Goal: Task Accomplishment & Management: Manage account settings

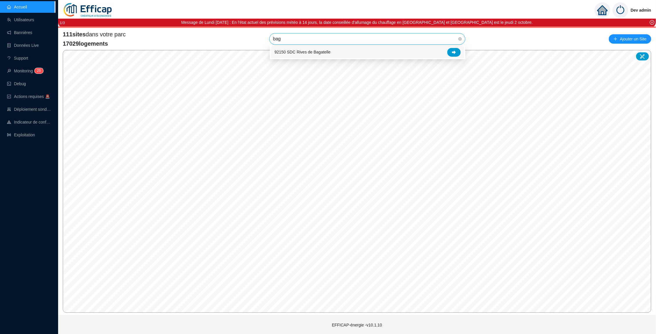
type input "baga"
click at [450, 51] on div at bounding box center [453, 52] width 13 height 9
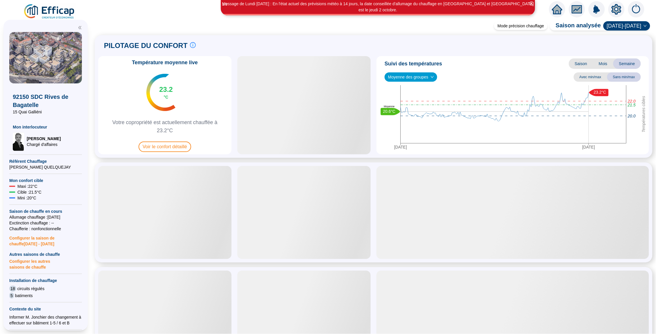
click at [419, 78] on span "Moyenne des groupes" at bounding box center [411, 77] width 46 height 9
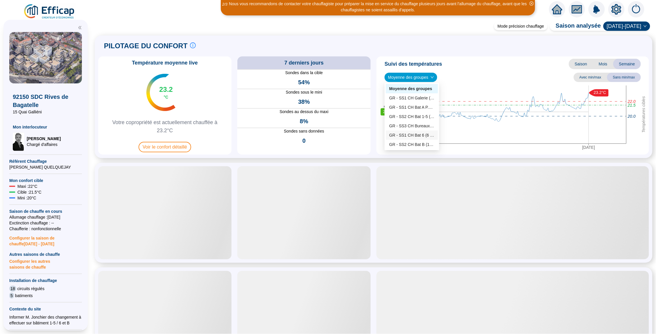
click at [378, 148] on div "Suivi des températures Saison Mois Semaine Moyenne des groupes Avec min/max San…" at bounding box center [513, 105] width 272 height 98
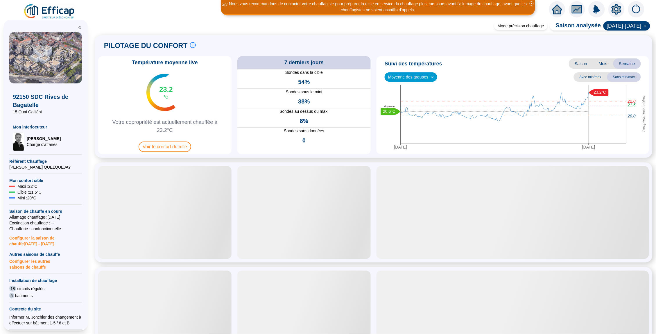
scroll to position [227, 0]
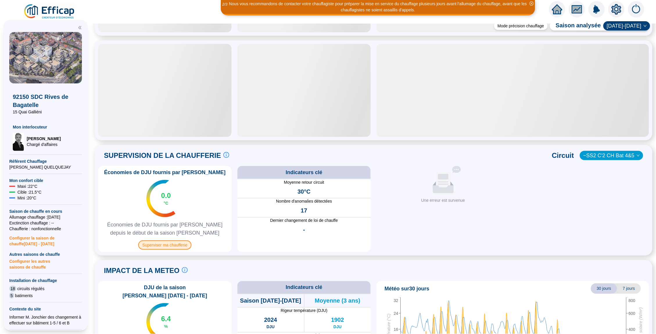
click at [157, 243] on span "Superviser ma chaufferie" at bounding box center [164, 244] width 53 height 9
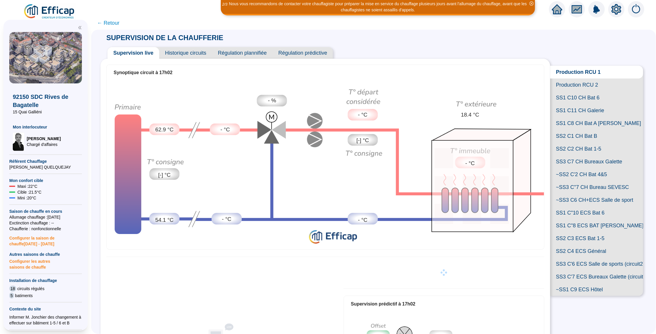
click at [572, 85] on span "Production RCU 2" at bounding box center [596, 84] width 93 height 13
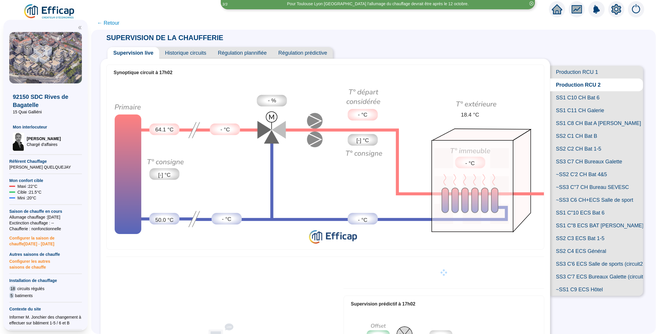
click at [577, 78] on span "Production RCU 2" at bounding box center [596, 84] width 93 height 13
click at [577, 73] on span "Production RCU 1" at bounding box center [596, 72] width 93 height 13
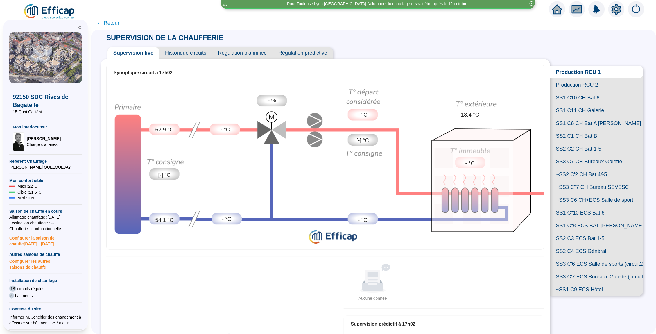
click at [575, 84] on span "Production RCU 2" at bounding box center [596, 84] width 93 height 13
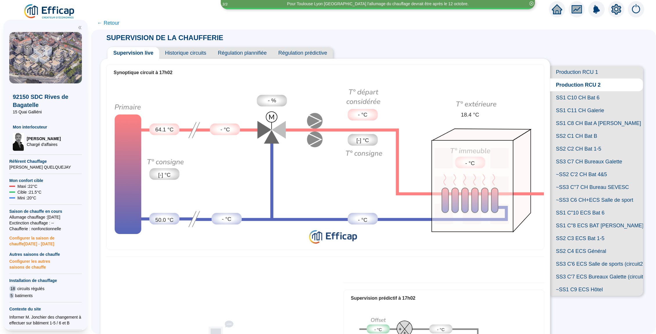
click at [577, 100] on span "SS1 C10 CH Bat 6" at bounding box center [596, 97] width 93 height 13
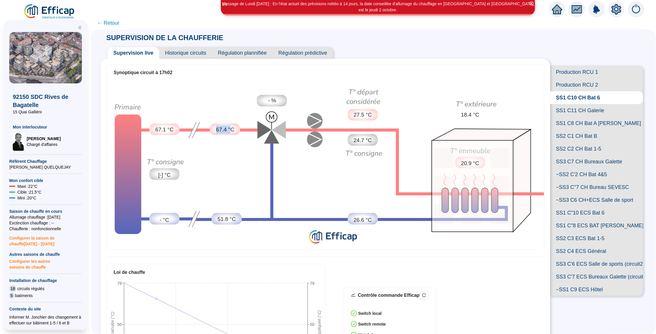
drag, startPoint x: 231, startPoint y: 130, endPoint x: 216, endPoint y: 130, distance: 14.8
click at [216, 130] on span "67.4 °C" at bounding box center [225, 130] width 18 height 8
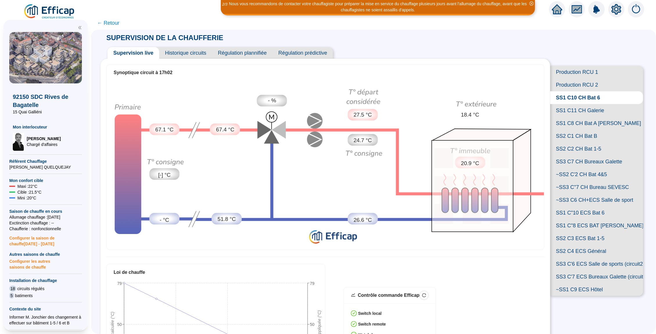
click at [580, 110] on span "SS1 C11 CH Galerie" at bounding box center [596, 110] width 93 height 13
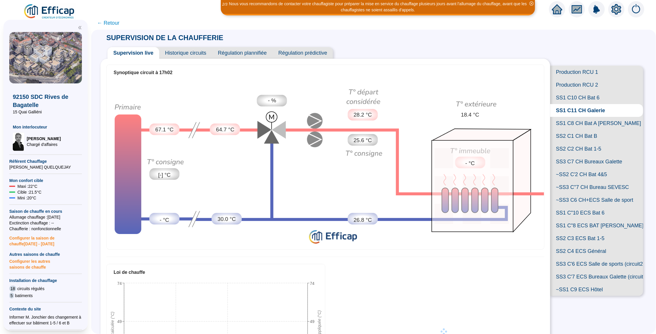
click at [580, 119] on span "SS1 C8 CH Bat A [PERSON_NAME]" at bounding box center [596, 123] width 93 height 13
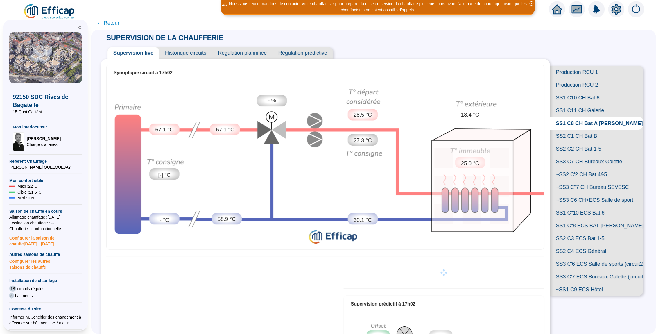
click at [578, 131] on span "SS2 C1 CH Bat B" at bounding box center [596, 136] width 93 height 13
click at [587, 107] on span "SS1 C11 CH Galerie" at bounding box center [596, 110] width 93 height 13
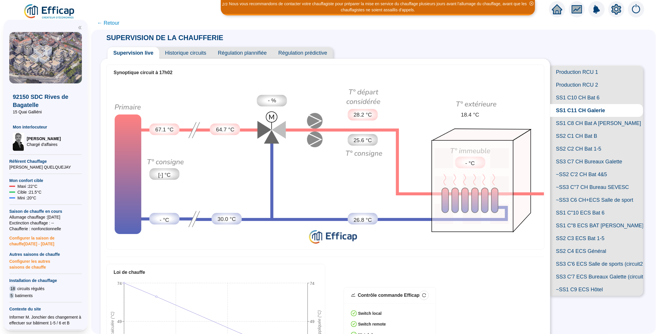
click at [586, 120] on span "SS1 C8 CH Bat A [PERSON_NAME]" at bounding box center [596, 123] width 93 height 13
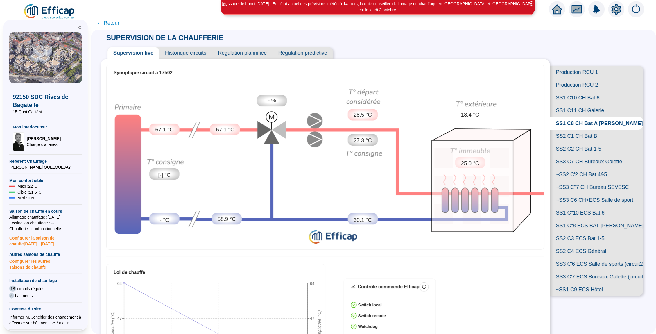
click at [616, 16] on div at bounding box center [616, 9] width 16 height 16
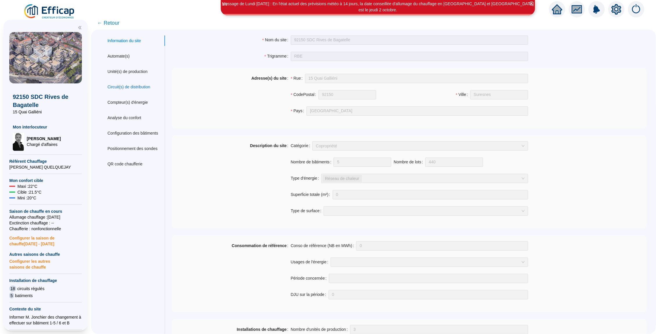
click at [137, 87] on div "Circuit(s) de distribution" at bounding box center [128, 87] width 43 height 6
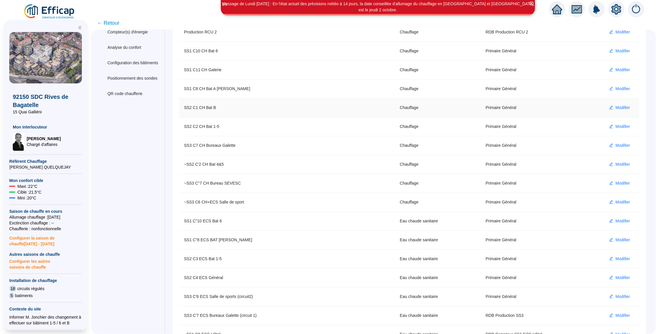
scroll to position [86, 0]
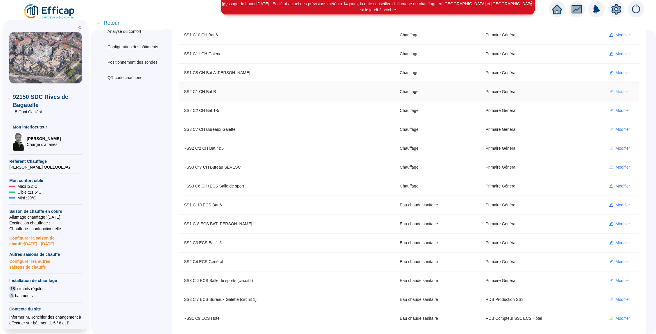
click at [621, 94] on span "Modifier" at bounding box center [623, 92] width 15 height 6
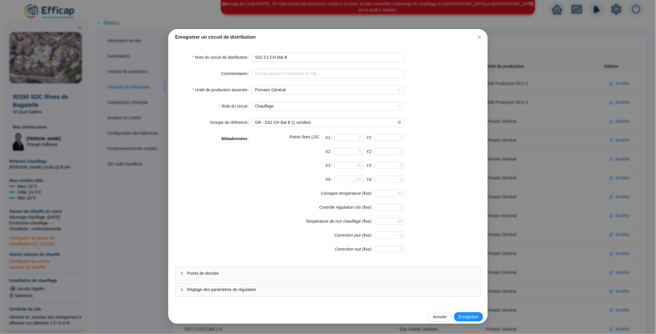
scroll to position [0, 0]
click at [314, 275] on span "Points de donnée" at bounding box center [331, 273] width 289 height 6
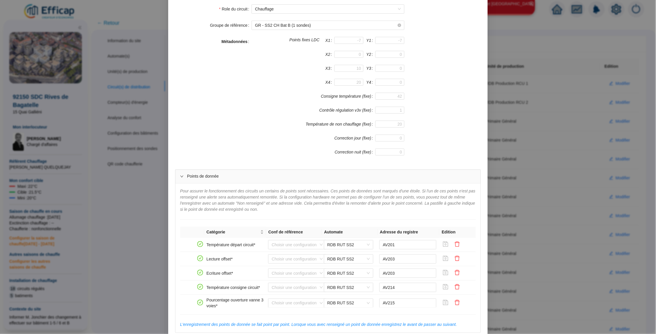
click at [112, 88] on div "Enregistrer un circuit de distribution Nom du circuit de distribution SS2 C1 CH…" at bounding box center [328, 167] width 656 height 334
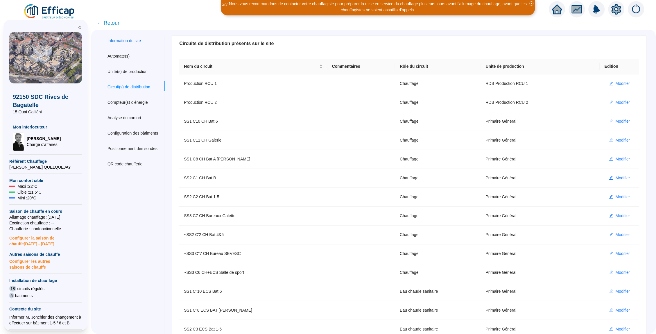
click at [132, 42] on div "Information du site" at bounding box center [123, 41] width 33 height 6
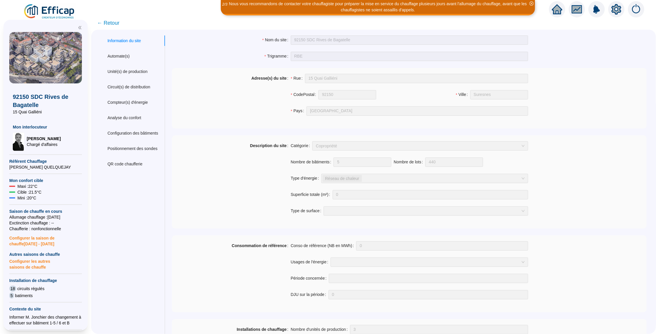
click at [111, 21] on span "← Retour" at bounding box center [108, 23] width 22 height 8
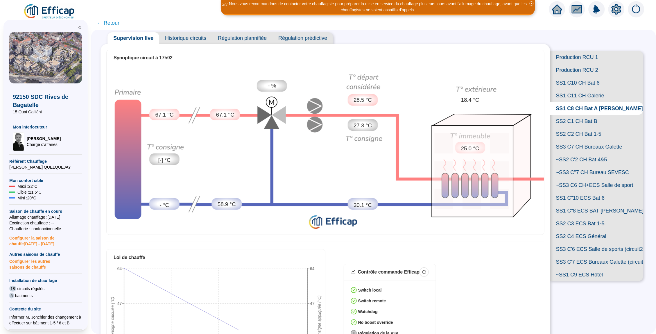
scroll to position [16, 0]
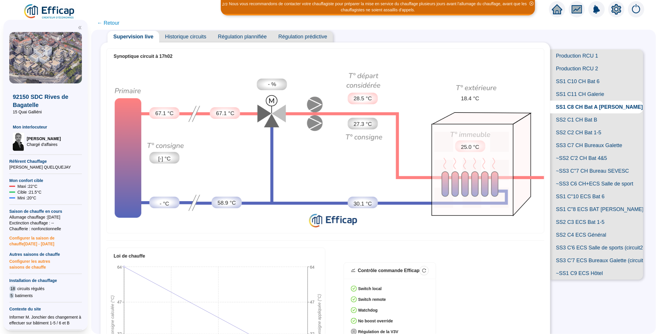
click at [577, 204] on span "SS1 C"8 ECS BAT [PERSON_NAME]" at bounding box center [596, 209] width 93 height 13
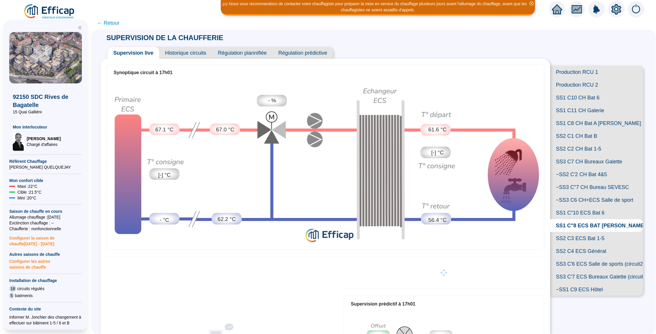
click at [581, 209] on span "SS1 C"10 ECS Bat 6" at bounding box center [596, 212] width 93 height 13
click at [580, 222] on span "SS1 C"8 ECS BAT [PERSON_NAME]" at bounding box center [596, 225] width 93 height 13
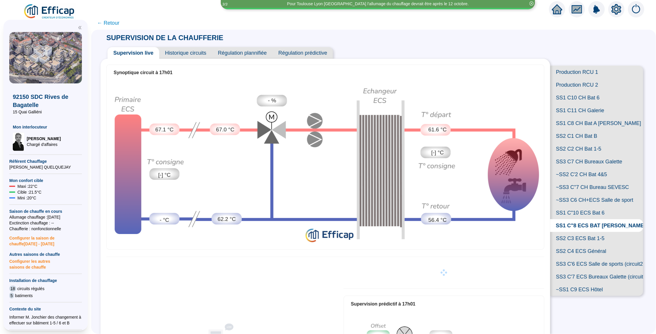
click at [588, 233] on span "SS2 C3 ECS Bat 1-5" at bounding box center [596, 238] width 93 height 13
click at [593, 220] on span "SS1 C"8 ECS BAT [PERSON_NAME]" at bounding box center [596, 225] width 93 height 13
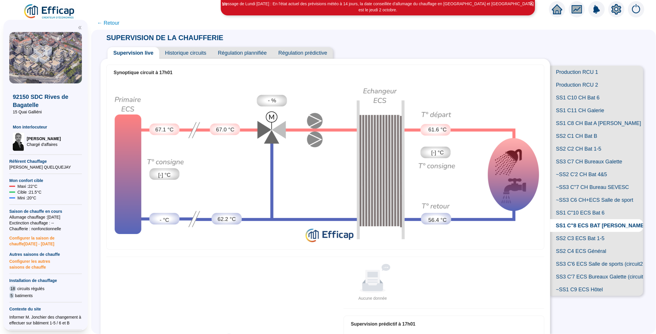
click at [585, 234] on span "SS2 C3 ECS Bat 1-5" at bounding box center [596, 238] width 93 height 13
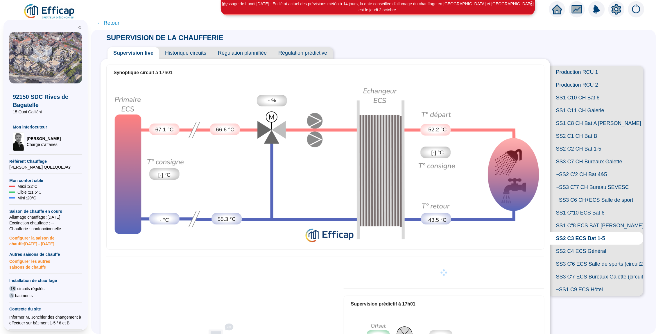
click at [593, 223] on span "SS1 C"8 ECS BAT [PERSON_NAME]" at bounding box center [596, 225] width 93 height 13
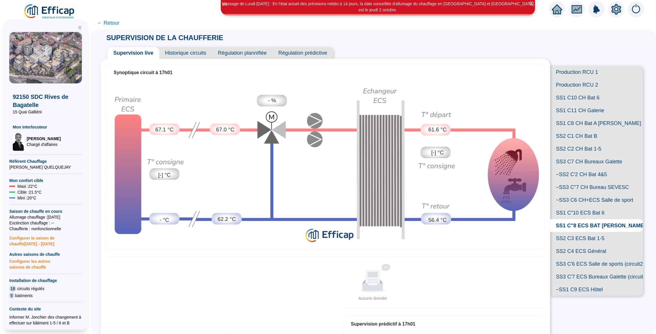
click at [589, 246] on span "SS2 C4 ECS Général" at bounding box center [596, 251] width 93 height 13
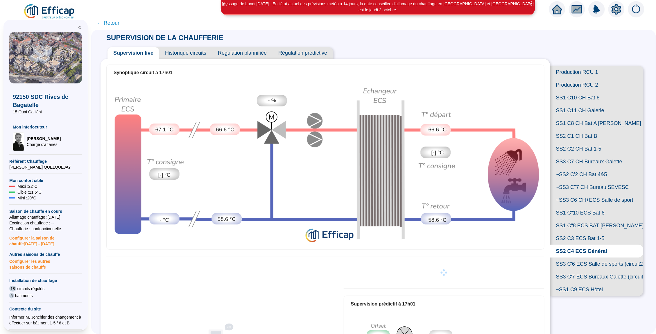
click at [597, 221] on span "SS1 C"8 ECS BAT [PERSON_NAME]" at bounding box center [596, 225] width 93 height 13
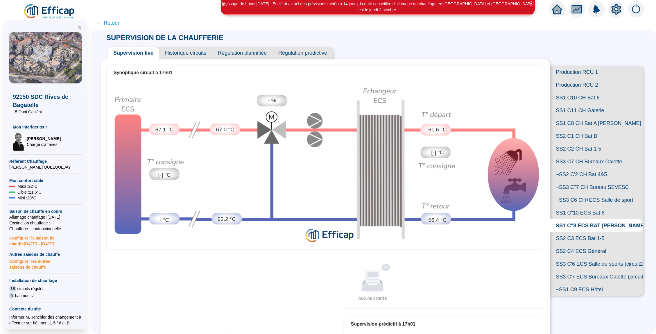
click at [592, 232] on span "SS2 C3 ECS Bat 1-5" at bounding box center [596, 238] width 93 height 13
click at [596, 211] on span "SS1 C"10 ECS Bat 6" at bounding box center [596, 212] width 93 height 13
click at [592, 225] on span "SS1 C"8 ECS BAT [PERSON_NAME]" at bounding box center [596, 225] width 93 height 13
click at [590, 237] on span "SS2 C3 ECS Bat 1-5" at bounding box center [596, 238] width 93 height 13
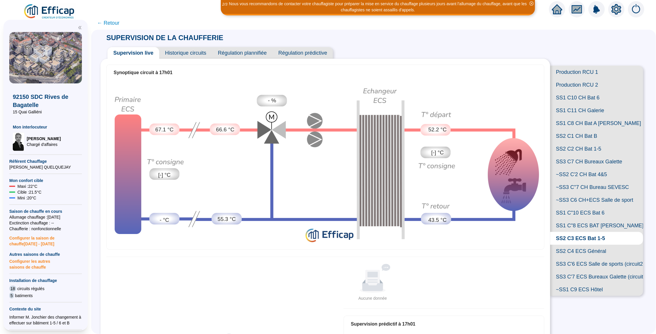
scroll to position [19, 0]
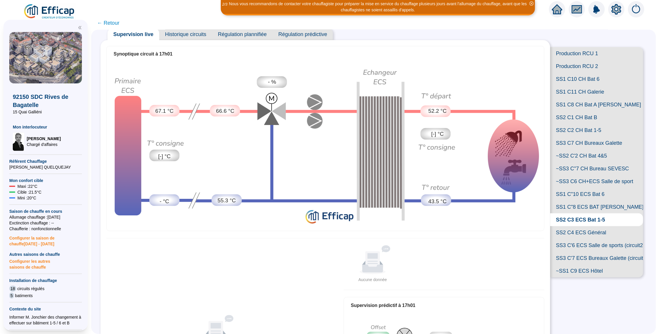
click at [570, 230] on span "SS2 C4 ECS Général" at bounding box center [596, 232] width 93 height 13
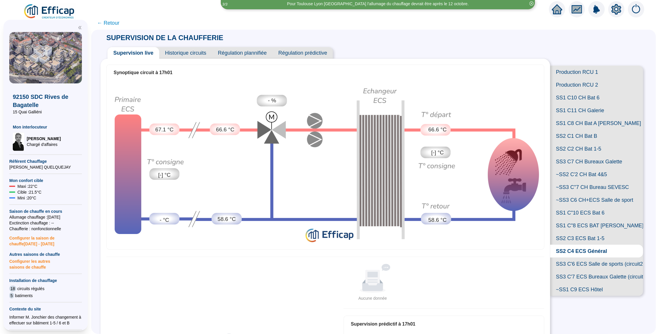
click at [578, 261] on span "SS3 C'6 ECS Salle de sports (circuit2)" at bounding box center [596, 263] width 93 height 13
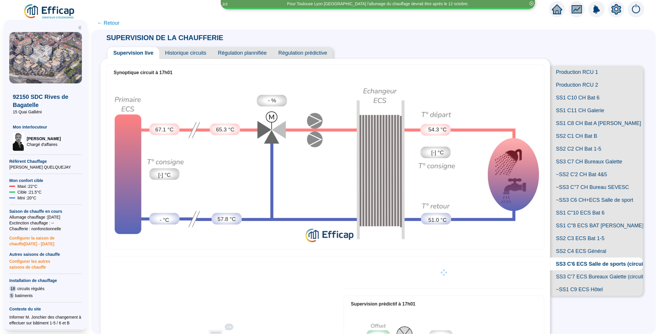
click at [577, 270] on span "SS3 C'7 ECS Bureaux Galette (circuit 1)" at bounding box center [596, 276] width 93 height 13
click at [583, 286] on span "~SS1 C9 ECS Hôtel" at bounding box center [596, 289] width 93 height 13
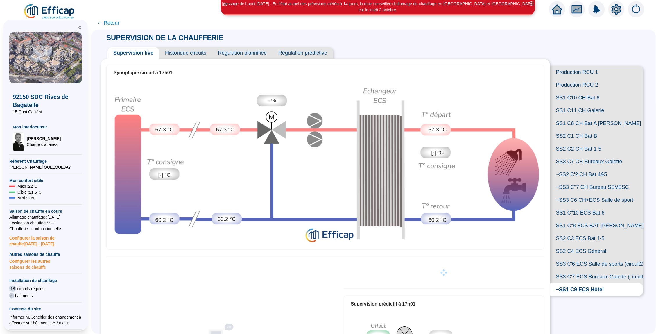
click at [174, 55] on span "Historique circuits" at bounding box center [185, 53] width 53 height 12
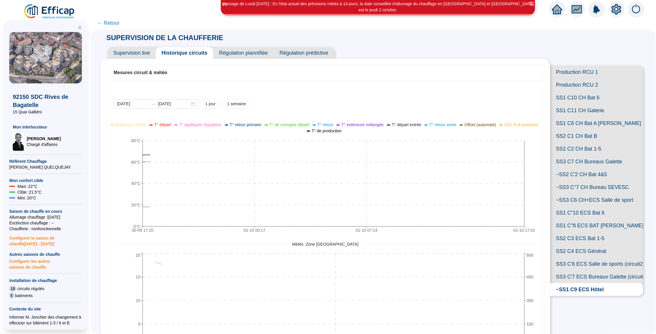
click at [108, 23] on span "← Retour" at bounding box center [108, 23] width 22 height 8
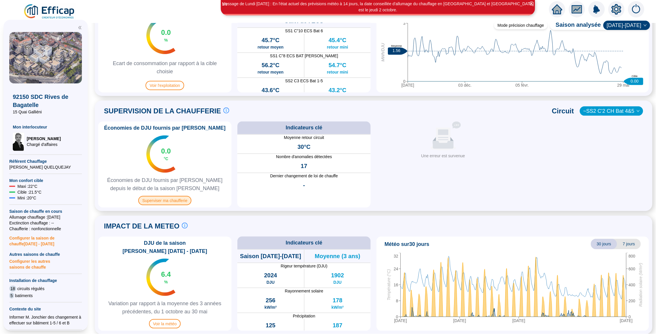
scroll to position [313, 0]
click at [174, 201] on span "Superviser ma chaufferie" at bounding box center [164, 201] width 53 height 9
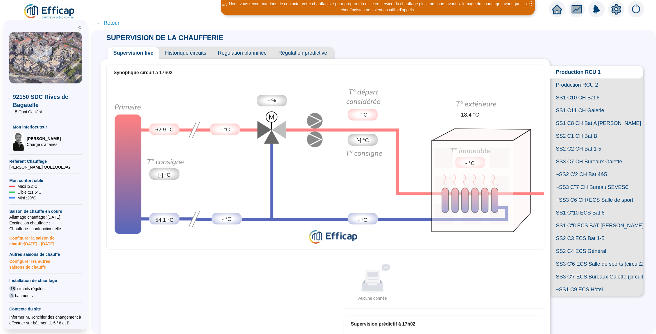
click at [185, 51] on span "Historique circuits" at bounding box center [185, 53] width 53 height 12
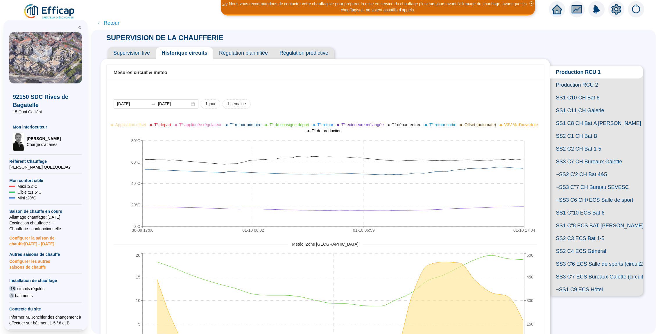
click at [135, 53] on span "Supervision live" at bounding box center [131, 53] width 48 height 12
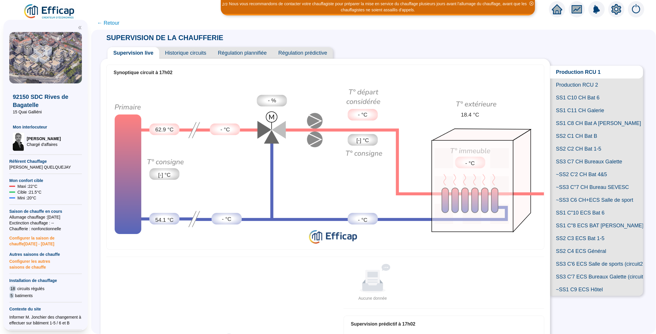
click at [590, 144] on span "SS2 C2 CH Bat 1-5" at bounding box center [596, 148] width 93 height 13
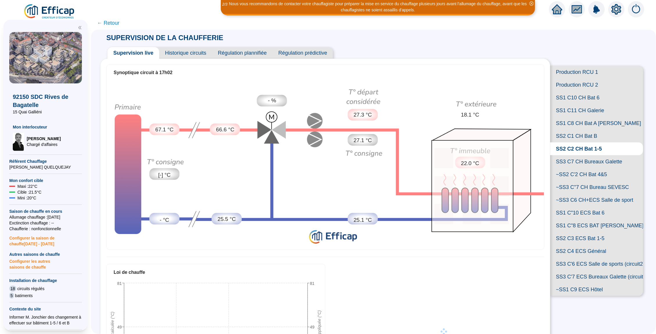
click at [576, 130] on span "SS2 C1 CH Bat B" at bounding box center [596, 136] width 93 height 13
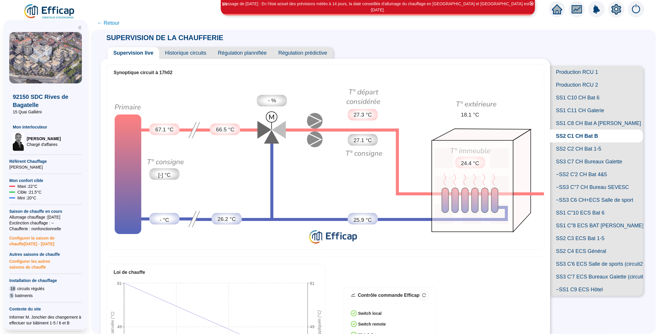
click at [576, 114] on span "SS1 C11 CH Galerie" at bounding box center [596, 110] width 93 height 13
click at [573, 85] on span "Production RCU 2" at bounding box center [596, 84] width 93 height 13
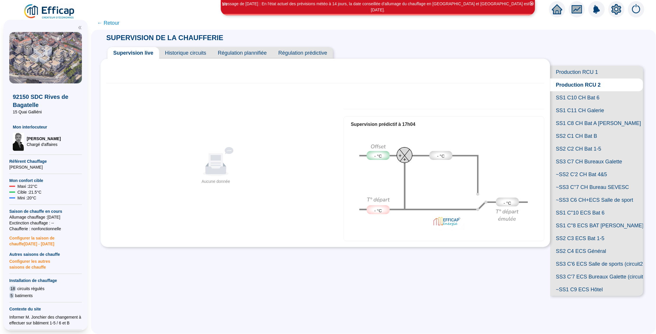
click at [575, 99] on span "SS1 C10 CH Bat 6" at bounding box center [596, 97] width 93 height 13
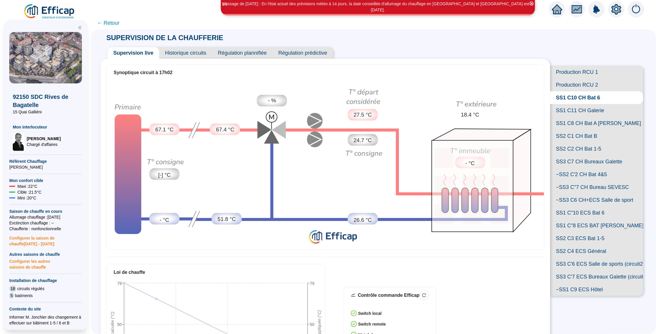
click at [613, 8] on icon "setting" at bounding box center [617, 9] width 10 height 10
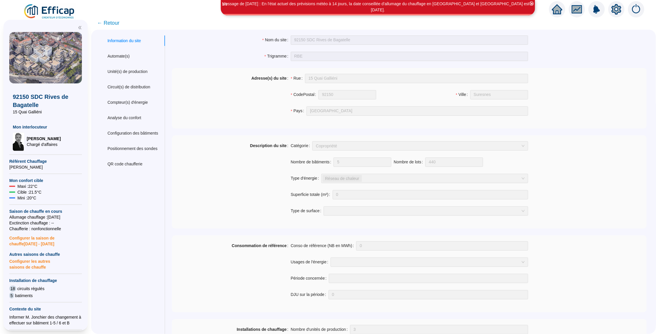
click at [135, 88] on div "Circuit(s) de distribution" at bounding box center [128, 87] width 43 height 6
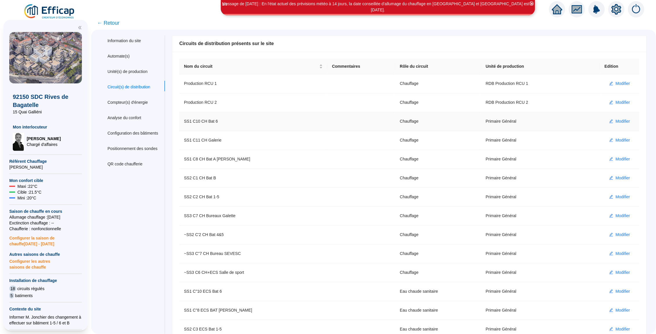
scroll to position [86, 0]
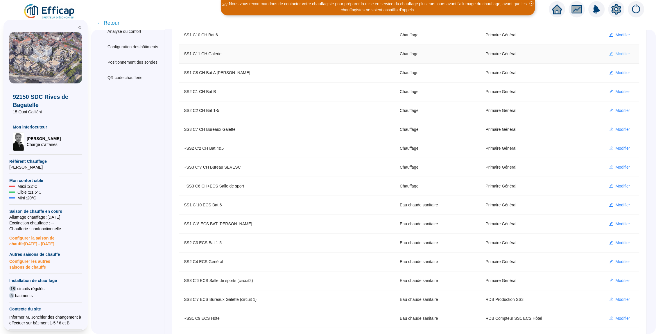
click at [619, 53] on span "Modifier" at bounding box center [623, 54] width 15 height 6
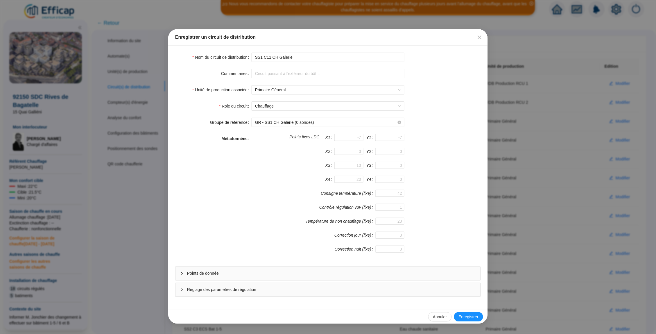
scroll to position [0, 0]
click at [276, 287] on span "Réglage des paramètres de régulation" at bounding box center [331, 289] width 289 height 6
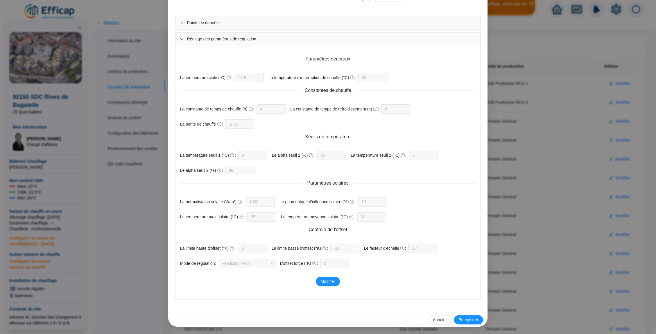
scroll to position [251, 0]
click at [237, 20] on span "Points de donnée" at bounding box center [331, 23] width 289 height 6
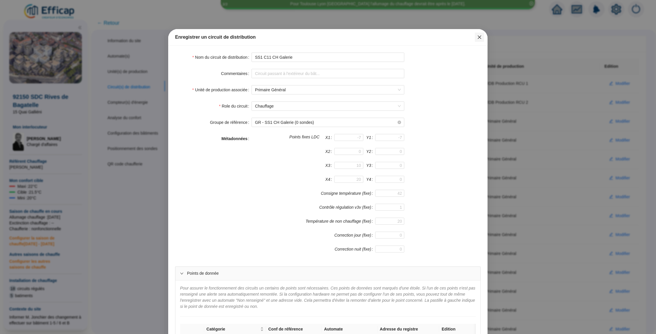
scroll to position [0, 0]
click at [480, 36] on icon "close" at bounding box center [479, 37] width 5 height 5
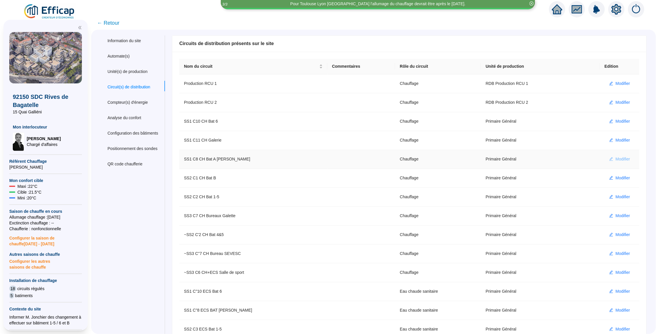
click at [622, 159] on span "Modifier" at bounding box center [623, 159] width 15 height 6
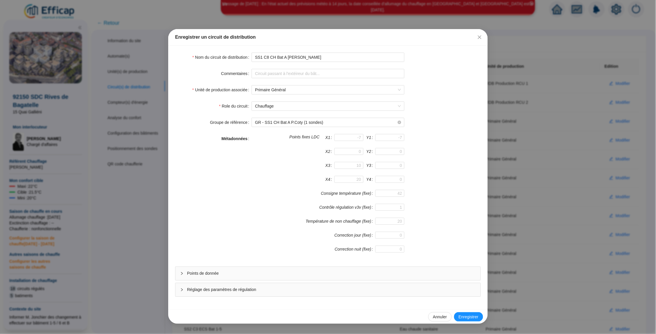
click at [330, 279] on div "Points de donnée" at bounding box center [327, 273] width 305 height 13
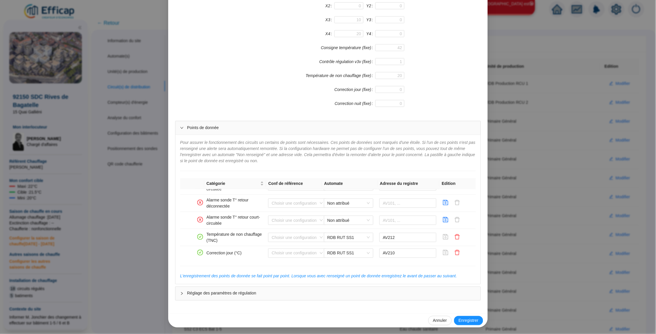
scroll to position [331, 0]
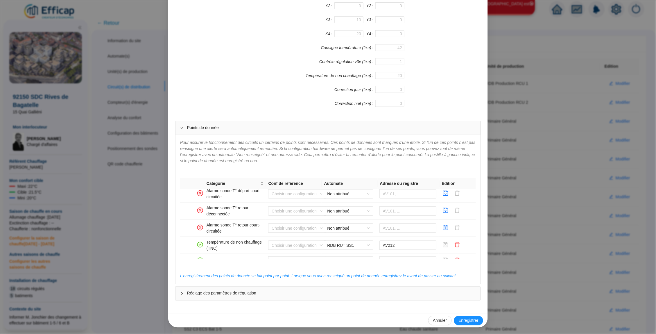
click at [539, 39] on div "Enregistrer un circuit de distribution Nom du circuit de distribution SS1 C8 CH…" at bounding box center [328, 167] width 656 height 334
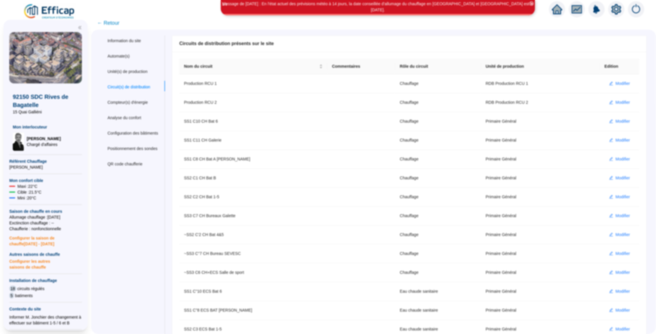
scroll to position [141, 0]
click at [551, 12] on div at bounding box center [557, 9] width 16 height 16
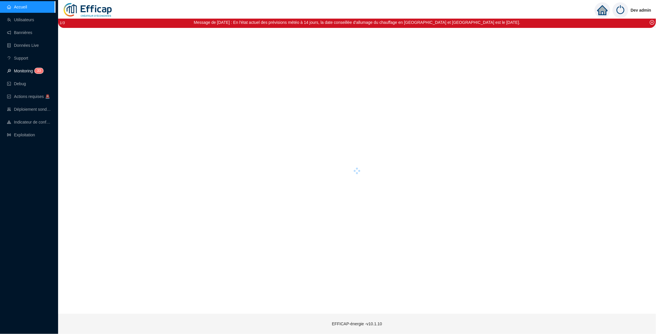
click at [26, 69] on link "Monitoring 3 3" at bounding box center [24, 71] width 35 height 5
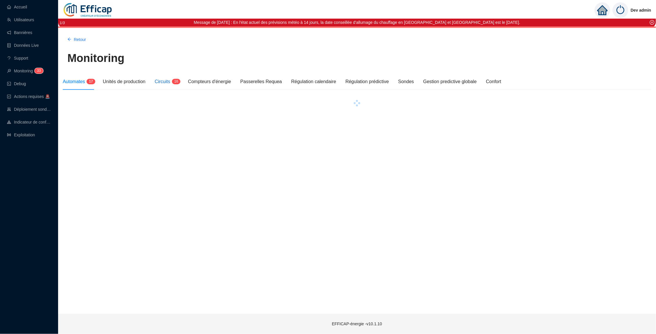
click at [170, 82] on span "Circuits" at bounding box center [162, 81] width 15 height 5
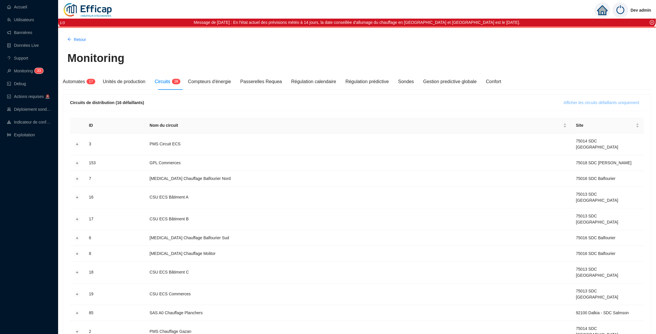
click at [617, 100] on span "Afficher les circuits défaillants uniquement" at bounding box center [602, 103] width 76 height 6
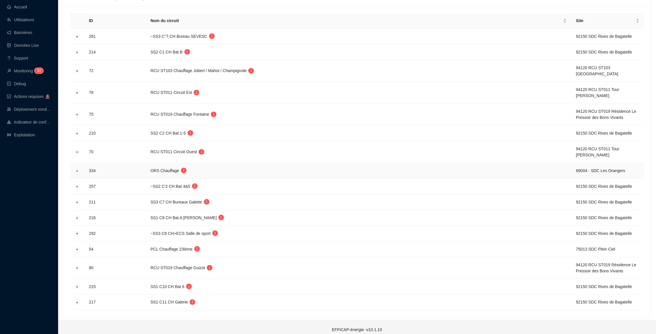
scroll to position [104, 0]
click at [78, 185] on button "Développer la ligne" at bounding box center [77, 187] width 5 height 5
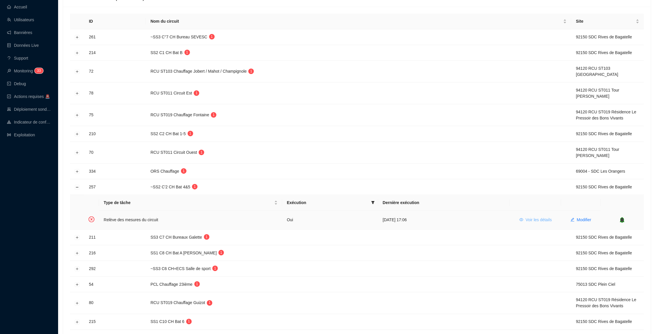
click at [532, 217] on span "Voir les détails" at bounding box center [539, 220] width 26 height 6
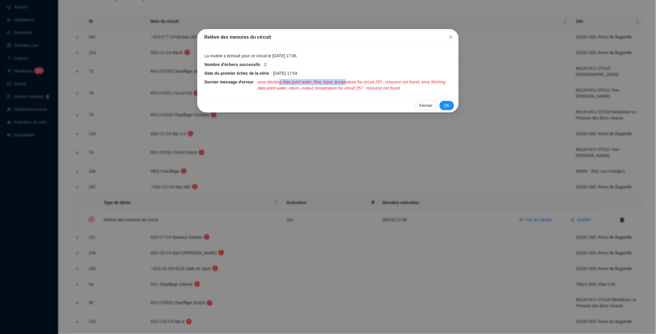
drag, startPoint x: 284, startPoint y: 80, endPoint x: 354, endPoint y: 80, distance: 70.0
click at [354, 80] on span "error fetching data point water_flow_input_temperature for circuit 257 : resour…" at bounding box center [355, 85] width 194 height 12
drag, startPoint x: 275, startPoint y: 84, endPoint x: 389, endPoint y: 86, distance: 113.6
click at [389, 86] on span "error fetching data point water_flow_input_temperature for circuit 257 : resour…" at bounding box center [355, 85] width 194 height 12
click at [450, 36] on icon "close" at bounding box center [450, 37] width 5 height 5
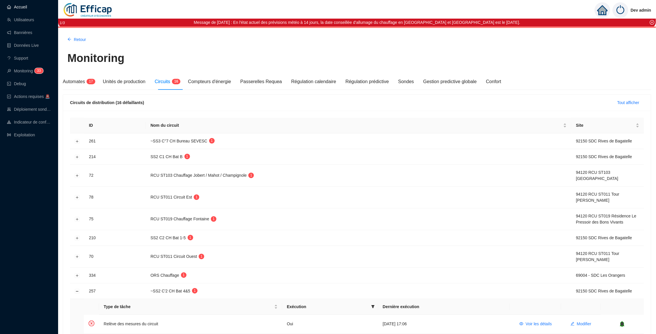
scroll to position [0, 0]
click at [19, 5] on link "Accueil" at bounding box center [17, 7] width 20 height 5
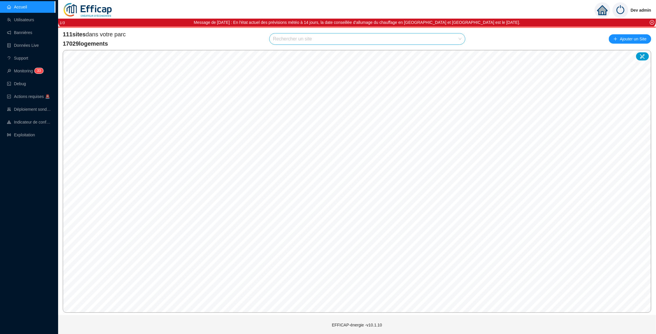
click at [300, 40] on input "search" at bounding box center [364, 38] width 183 height 11
type input "méridienne"
click at [359, 33] on div "Rechercher un site" at bounding box center [367, 39] width 196 height 12
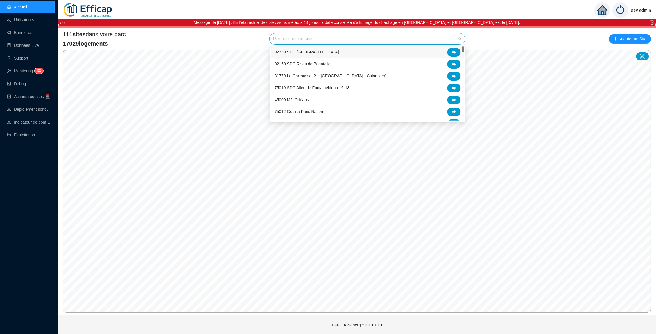
click at [353, 39] on input "search" at bounding box center [364, 38] width 183 height 11
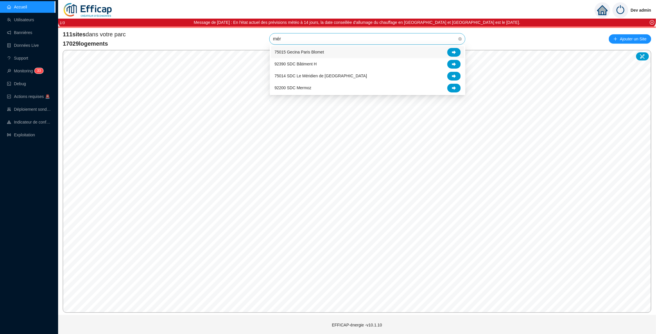
type input "méri"
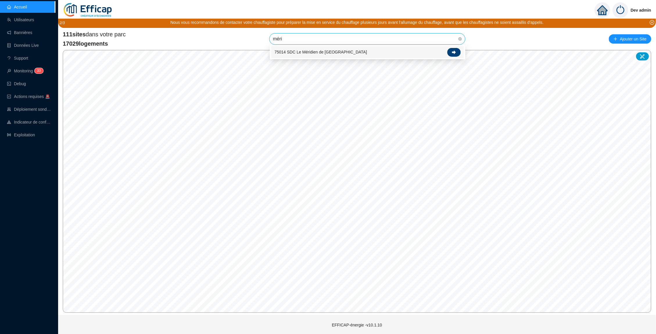
click at [452, 50] on div at bounding box center [453, 52] width 13 height 9
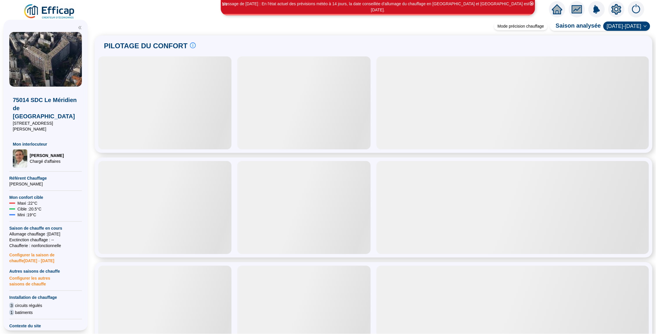
click at [613, 13] on icon "setting" at bounding box center [616, 9] width 10 height 10
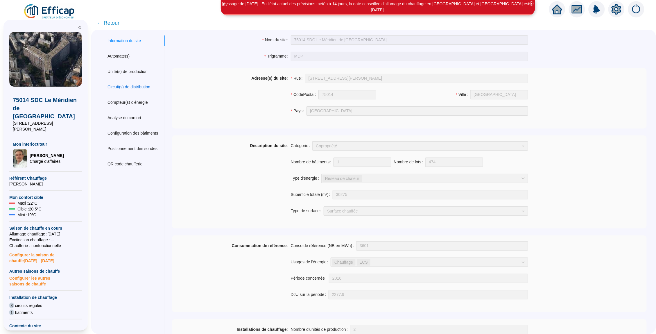
click at [137, 84] on div "Circuit(s) de distribution" at bounding box center [128, 87] width 43 height 6
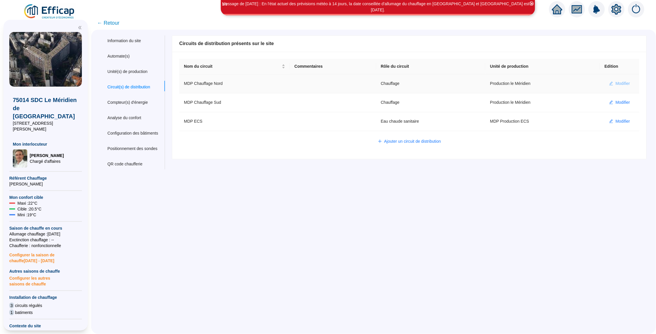
click at [616, 83] on span "Modifier" at bounding box center [623, 83] width 15 height 6
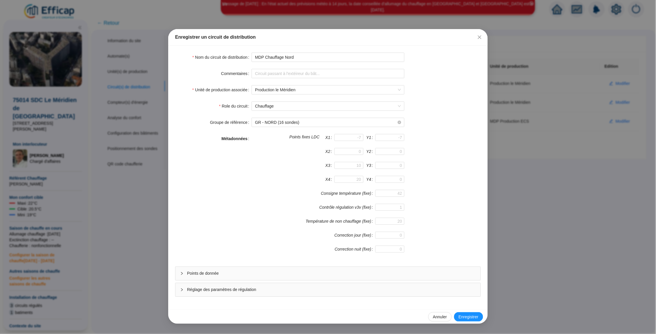
click at [331, 278] on div "Points de donnée" at bounding box center [327, 273] width 305 height 13
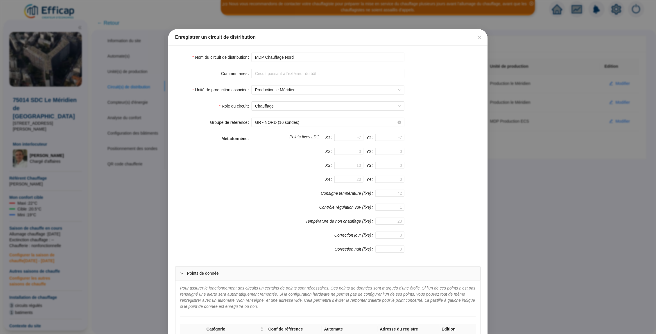
scroll to position [-1, 0]
click at [522, 189] on div "Enregistrer un circuit de distribution Nom du circuit de distribution MDP Chauf…" at bounding box center [328, 167] width 656 height 334
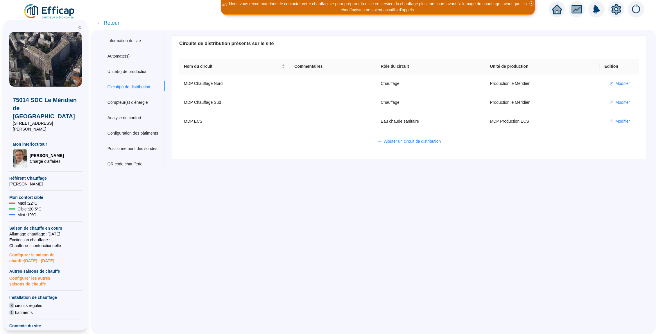
click at [618, 11] on icon "setting" at bounding box center [617, 8] width 10 height 9
click at [121, 19] on span "← Retour" at bounding box center [373, 22] width 565 height 13
drag, startPoint x: 111, startPoint y: 25, endPoint x: 136, endPoint y: 19, distance: 25.9
click at [111, 25] on span "← Retour" at bounding box center [108, 23] width 22 height 8
click at [106, 20] on span "← Retour" at bounding box center [108, 23] width 22 height 8
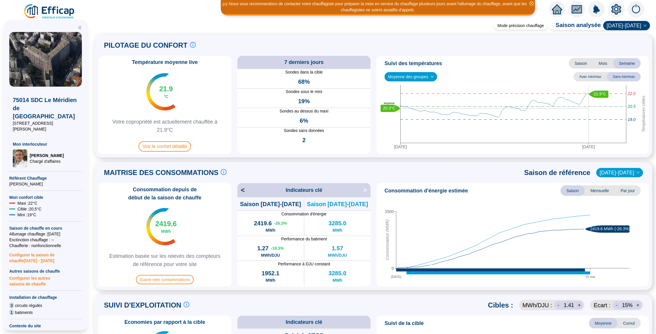
click at [560, 6] on icon "home" at bounding box center [557, 9] width 10 height 10
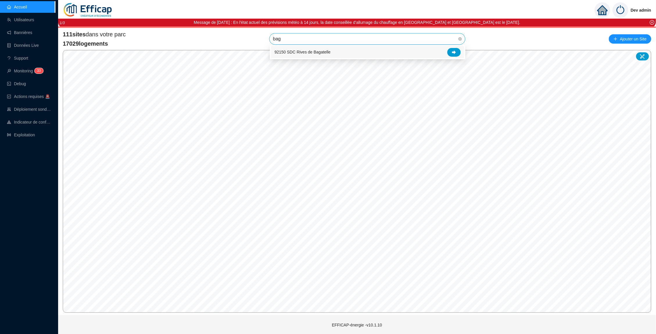
type input "baga"
click at [452, 50] on div at bounding box center [453, 52] width 13 height 9
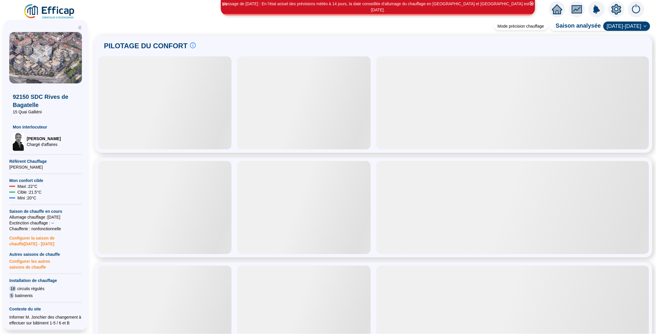
click at [618, 10] on icon "setting" at bounding box center [616, 9] width 4 height 4
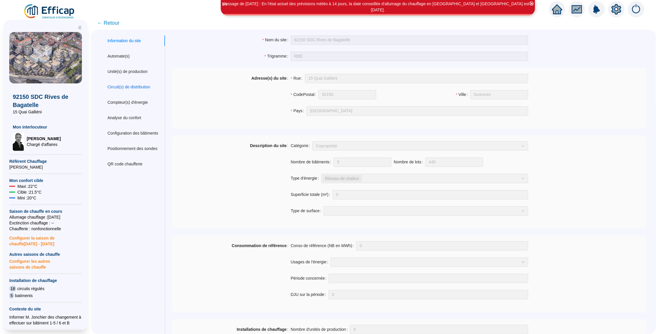
click at [131, 86] on div "Circuit(s) de distribution" at bounding box center [128, 87] width 43 height 6
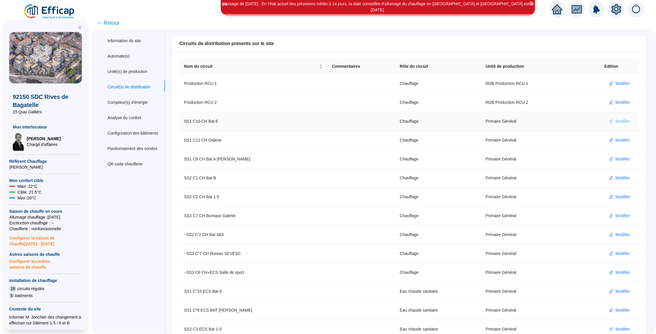
click at [628, 121] on span "Modifier" at bounding box center [623, 121] width 15 height 6
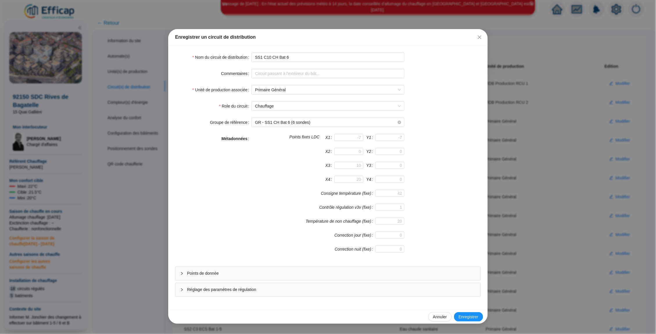
click at [340, 272] on span "Points de donnée" at bounding box center [331, 273] width 289 height 6
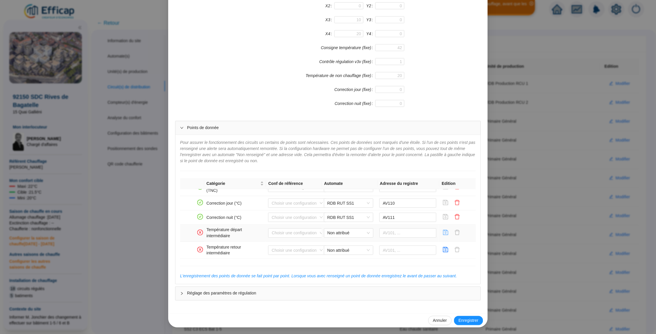
click at [444, 234] on icon "save" at bounding box center [446, 233] width 6 height 6
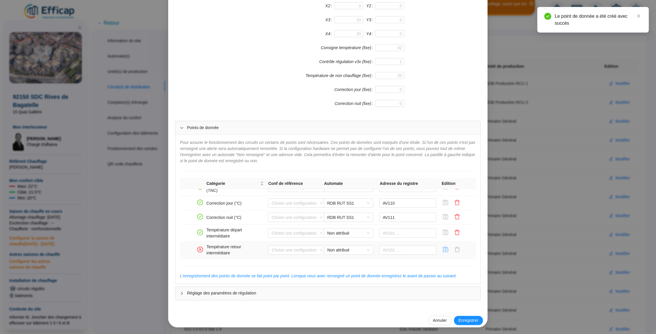
click at [446, 250] on icon "save" at bounding box center [446, 250] width 6 height 6
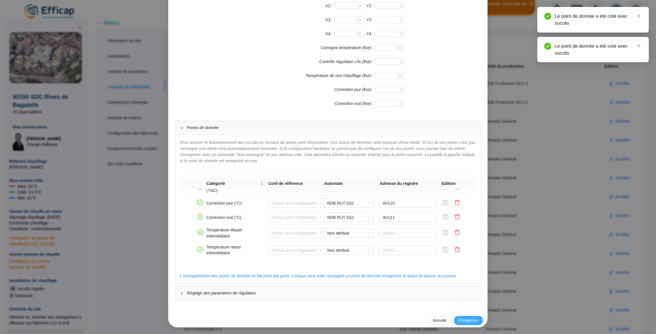
click at [469, 322] on span "Enregistrer" at bounding box center [469, 321] width 20 height 6
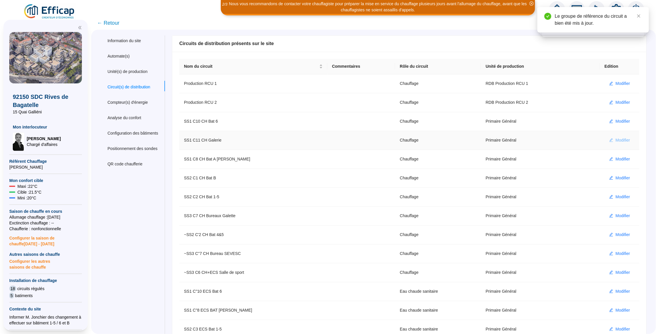
click at [623, 141] on span "Modifier" at bounding box center [623, 140] width 15 height 6
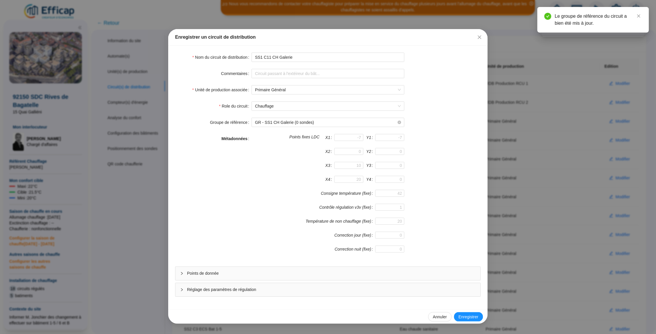
click at [312, 278] on div "Points de donnée" at bounding box center [327, 273] width 305 height 13
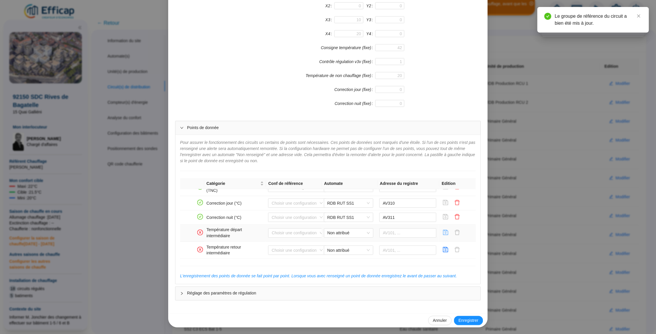
scroll to position [390, 0]
click at [445, 234] on icon "save" at bounding box center [445, 232] width 5 height 5
click at [444, 248] on icon "save" at bounding box center [445, 249] width 5 height 5
click at [463, 318] on span "Enregistrer" at bounding box center [469, 321] width 20 height 6
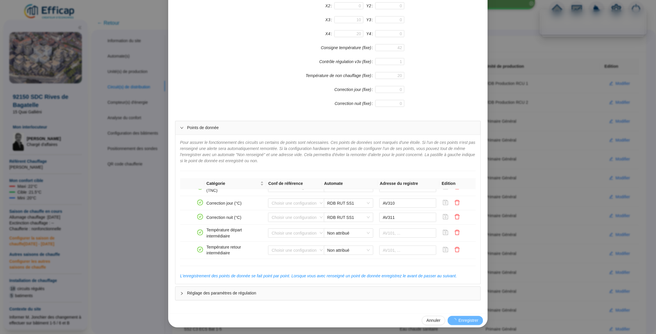
scroll to position [140, 0]
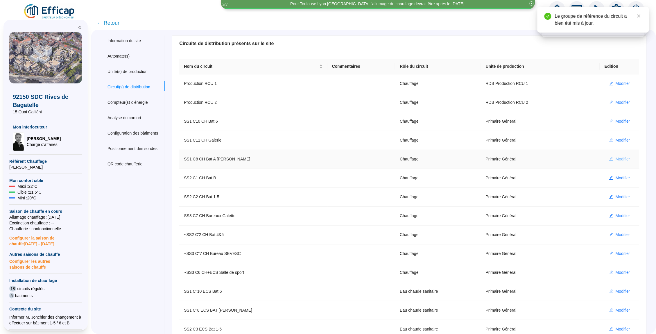
click at [617, 158] on span "Modifier" at bounding box center [623, 159] width 15 height 6
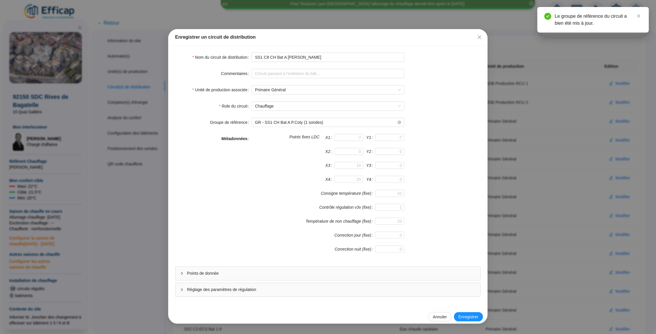
scroll to position [0, 0]
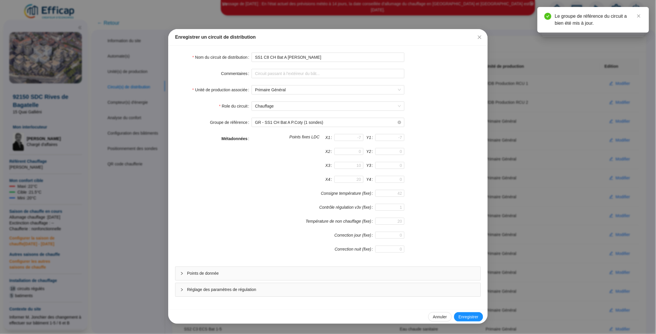
click at [402, 274] on span "Points de donnée" at bounding box center [331, 273] width 289 height 6
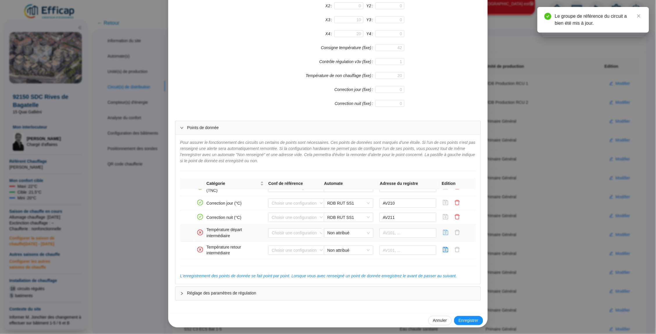
scroll to position [390, 0]
click at [444, 233] on icon "save" at bounding box center [445, 232] width 5 height 5
click at [445, 248] on icon "save" at bounding box center [445, 249] width 5 height 5
click at [466, 321] on span "Enregistrer" at bounding box center [469, 321] width 20 height 6
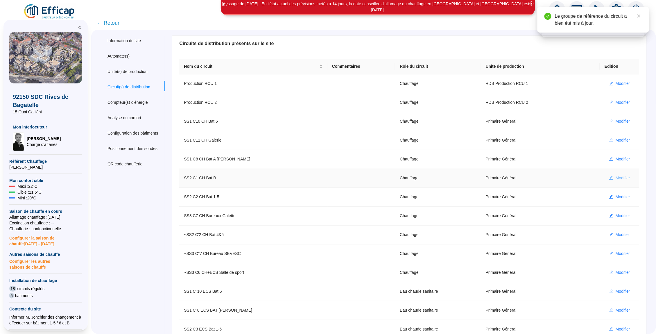
click at [619, 178] on span "Modifier" at bounding box center [623, 178] width 15 height 6
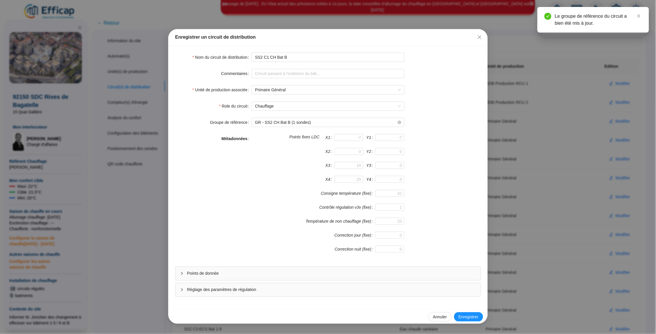
click at [365, 264] on form "Nom du circuit de distribution SS2 C1 CH Bat B Commentaires Unité de production…" at bounding box center [328, 175] width 306 height 244
click at [363, 271] on span "Points de donnée" at bounding box center [331, 273] width 289 height 6
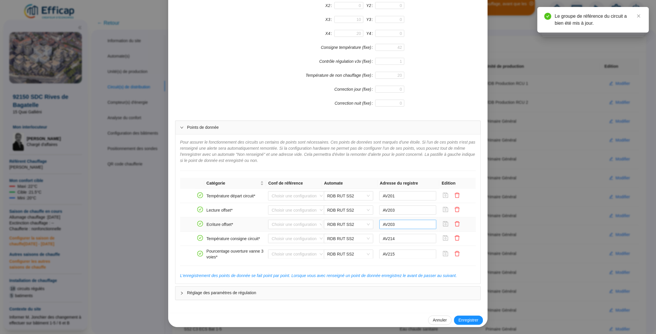
scroll to position [146, 0]
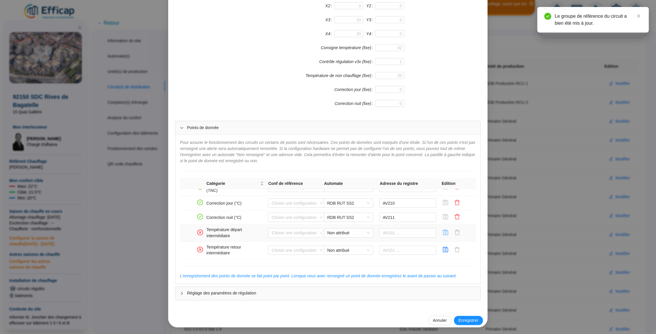
click at [444, 230] on icon "save" at bounding box center [446, 233] width 6 height 6
click at [444, 248] on icon "save" at bounding box center [445, 249] width 5 height 5
click at [466, 319] on span "Enregistrer" at bounding box center [469, 321] width 20 height 6
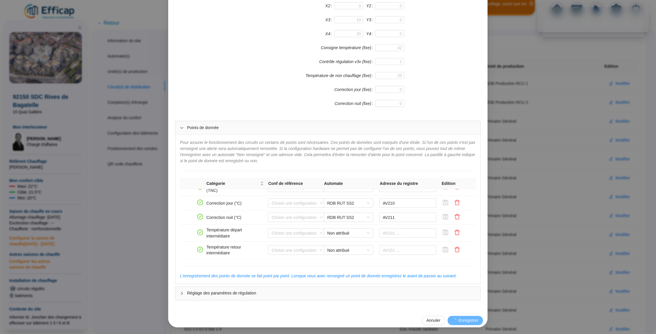
scroll to position [141, 0]
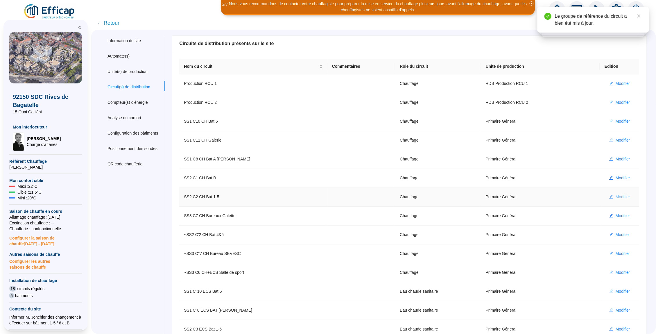
click at [616, 197] on span "Modifier" at bounding box center [623, 197] width 15 height 6
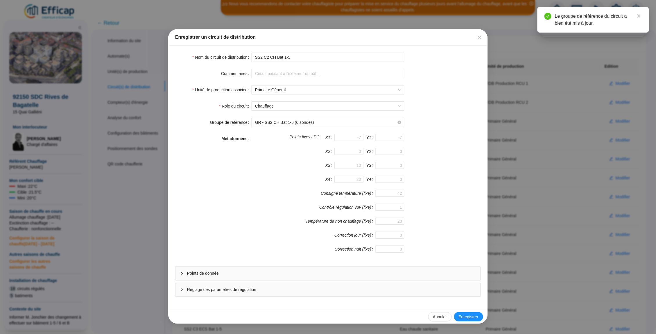
click at [376, 272] on span "Points de donnée" at bounding box center [331, 273] width 289 height 6
click at [377, 272] on span "Points de donnée" at bounding box center [331, 273] width 289 height 6
click at [374, 293] on div "Réglage des paramètres de régulation" at bounding box center [327, 289] width 305 height 13
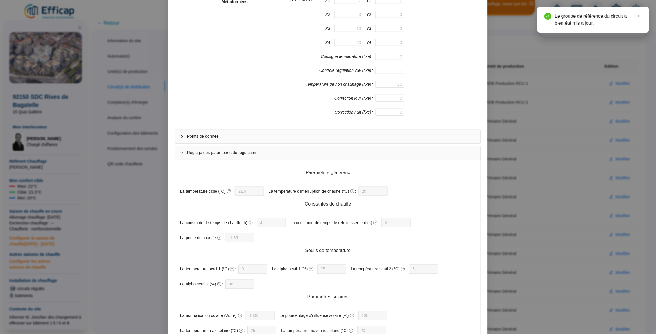
scroll to position [43, 0]
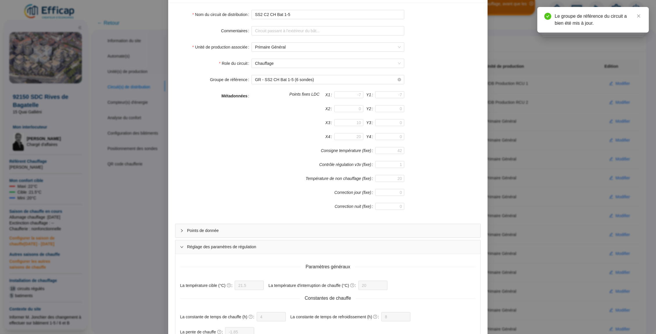
click at [362, 232] on span "Points de donnée" at bounding box center [331, 230] width 289 height 6
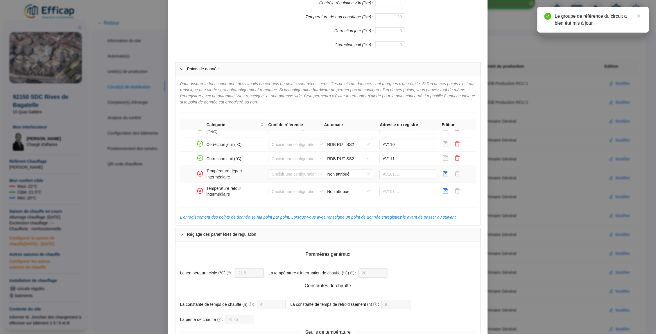
scroll to position [0, 0]
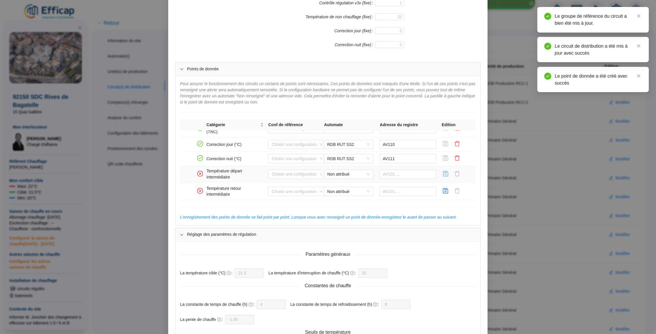
click at [444, 173] on icon "save" at bounding box center [446, 174] width 6 height 6
click at [445, 188] on icon "save" at bounding box center [445, 190] width 5 height 5
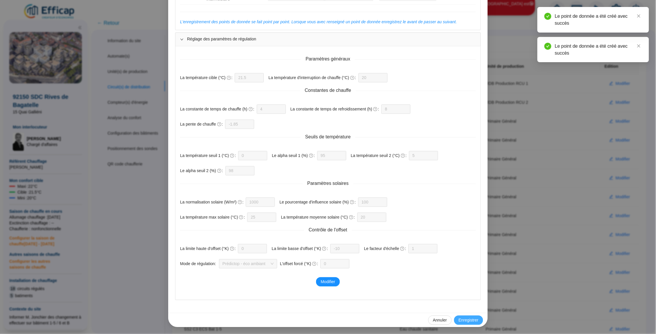
click at [467, 316] on button "Enregistrer" at bounding box center [468, 319] width 29 height 9
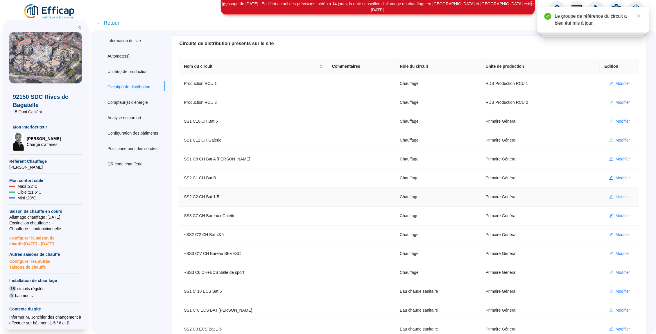
click at [620, 200] on span "Modifier" at bounding box center [623, 197] width 15 height 6
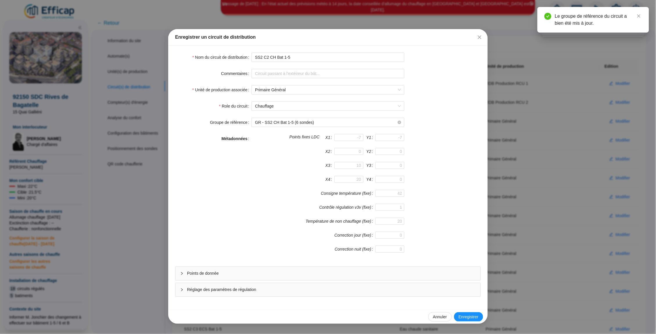
click at [417, 269] on div "Points de donnée" at bounding box center [327, 273] width 305 height 13
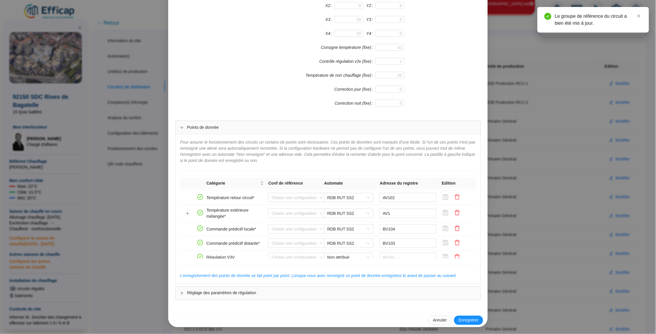
scroll to position [353, 0]
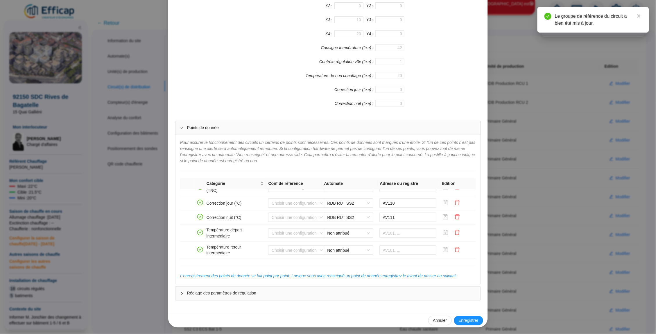
click at [542, 214] on div "Enregistrer un circuit de distribution Nom du circuit de distribution SS2 C2 CH…" at bounding box center [328, 167] width 656 height 334
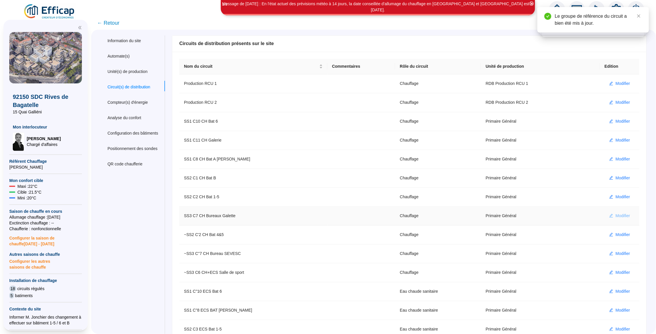
click at [619, 215] on span "Modifier" at bounding box center [623, 216] width 15 height 6
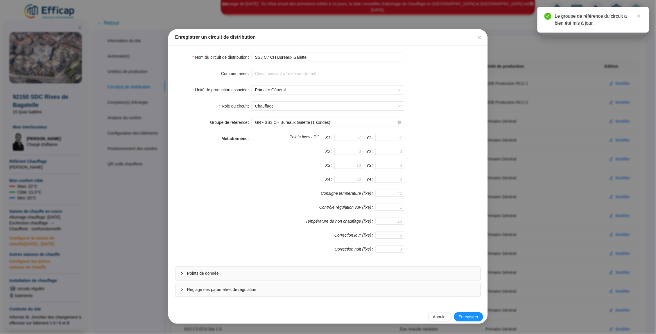
click at [398, 279] on div "Points de donnée" at bounding box center [327, 273] width 305 height 13
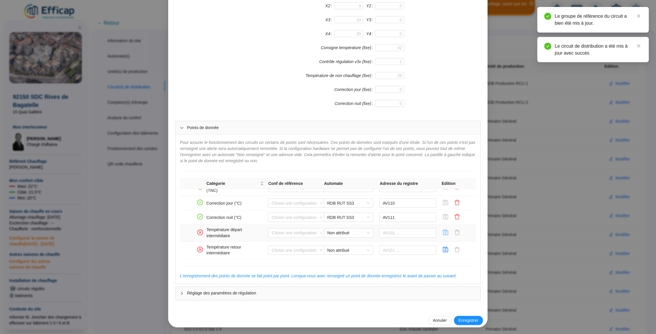
click at [447, 232] on icon "save" at bounding box center [446, 233] width 6 height 6
click at [447, 248] on icon "save" at bounding box center [445, 249] width 5 height 5
click at [530, 207] on div "Enregistrer un circuit de distribution Nom du circuit de distribution SS3 C7 CH…" at bounding box center [328, 167] width 656 height 334
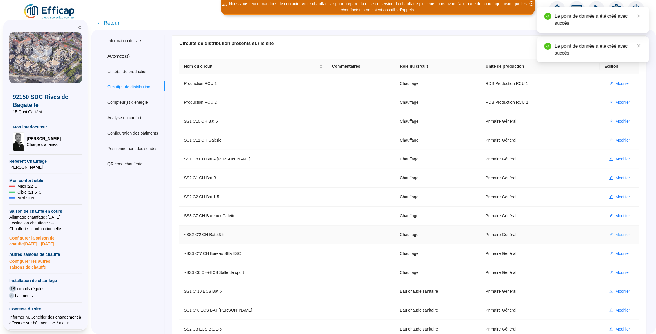
click at [621, 235] on span "Modifier" at bounding box center [623, 235] width 15 height 6
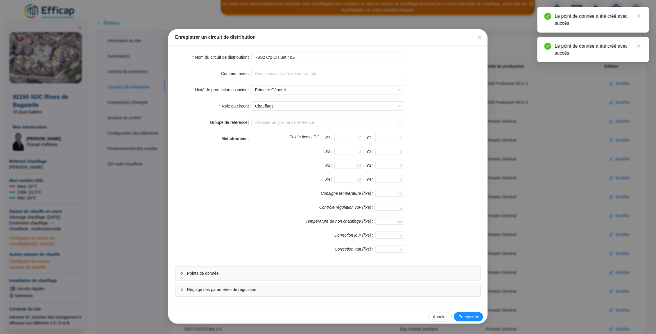
click at [404, 275] on span "Points de donnée" at bounding box center [331, 273] width 289 height 6
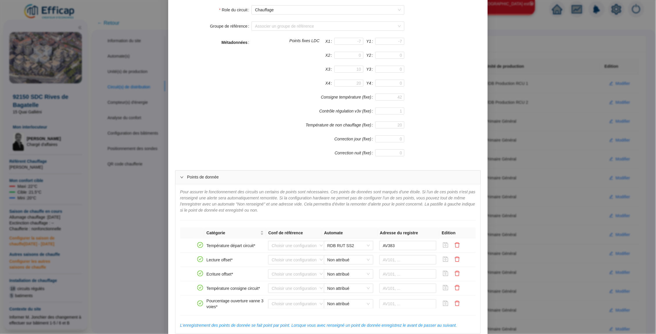
click at [560, 195] on div "Enregistrer un circuit de distribution Nom du circuit de distribution ~SS2 C'2 …" at bounding box center [328, 167] width 656 height 334
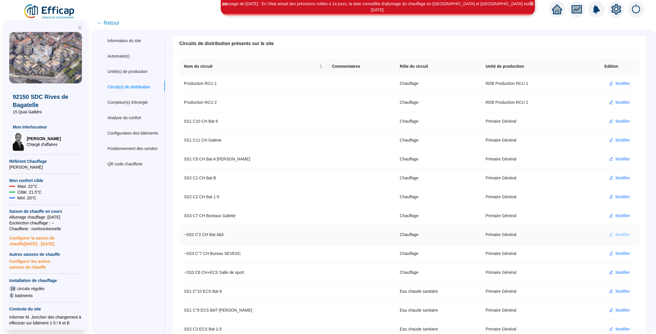
click at [619, 233] on span "Modifier" at bounding box center [623, 235] width 15 height 6
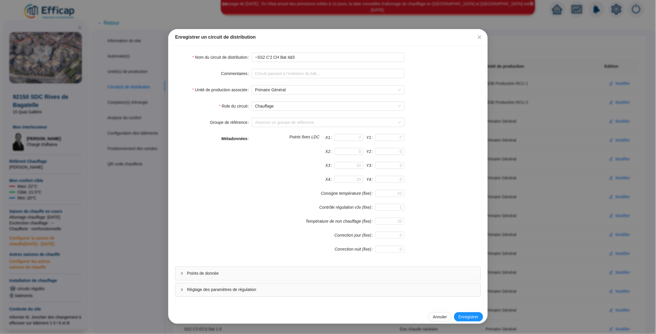
click at [426, 276] on span "Points de donnée" at bounding box center [331, 273] width 289 height 6
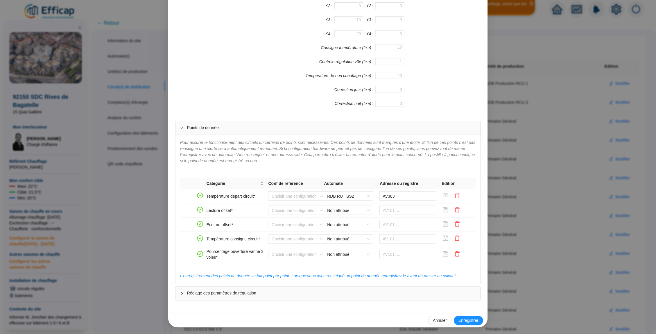
click at [550, 188] on div "Enregistrer un circuit de distribution Nom du circuit de distribution ~SS2 C'2 …" at bounding box center [328, 167] width 656 height 334
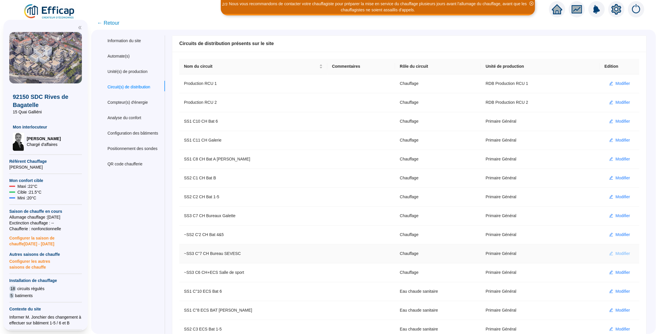
click at [614, 253] on button "Modifier" at bounding box center [620, 253] width 30 height 9
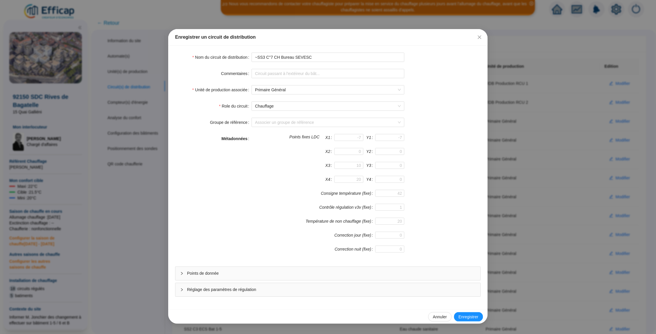
click at [437, 263] on form "Nom du circuit de distribution ~SS3 C''7 CH Bureau SEVESC Commentaires Unité de…" at bounding box center [328, 175] width 306 height 244
click at [437, 270] on div "Points de donnée" at bounding box center [327, 273] width 305 height 13
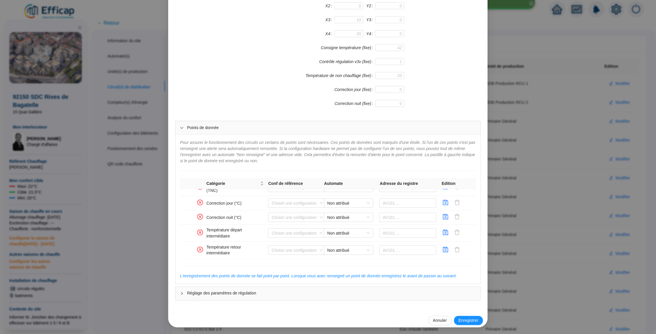
click at [546, 232] on div "Enregistrer un circuit de distribution Nom du circuit de distribution ~SS3 C''7…" at bounding box center [328, 167] width 656 height 334
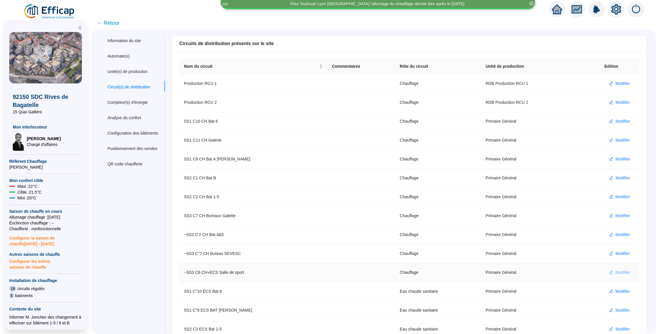
click at [623, 275] on span "Modifier" at bounding box center [623, 272] width 15 height 6
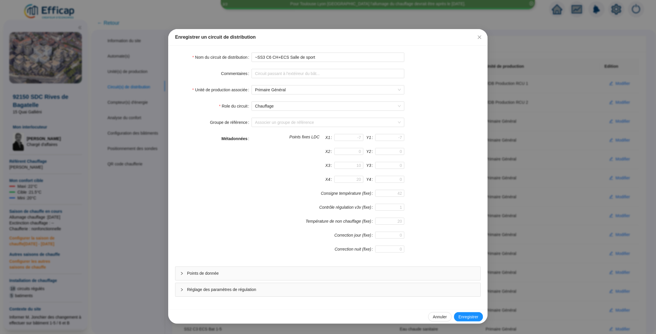
click at [420, 271] on span "Points de donnée" at bounding box center [331, 273] width 289 height 6
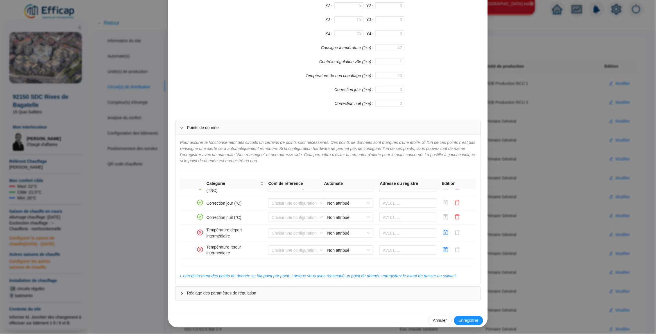
click at [534, 195] on div "Enregistrer un circuit de distribution Nom du circuit de distribution ~SS3 C6 C…" at bounding box center [328, 167] width 656 height 334
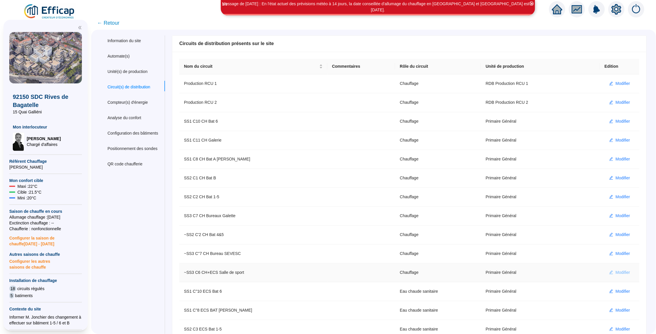
click at [618, 271] on span "Modifier" at bounding box center [623, 272] width 15 height 6
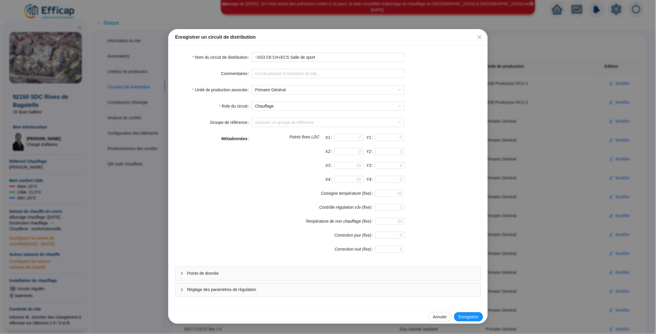
click at [386, 280] on div "Points de donnée" at bounding box center [327, 273] width 305 height 13
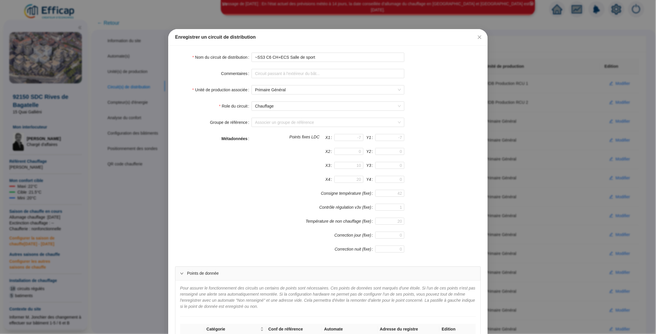
click at [390, 276] on span "Points de donnée" at bounding box center [331, 273] width 289 height 6
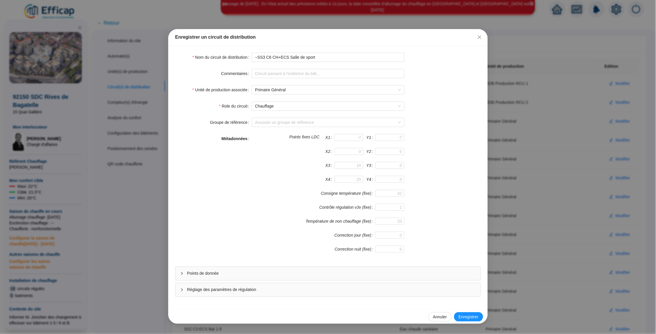
click at [390, 276] on span "Points de donnée" at bounding box center [331, 273] width 289 height 6
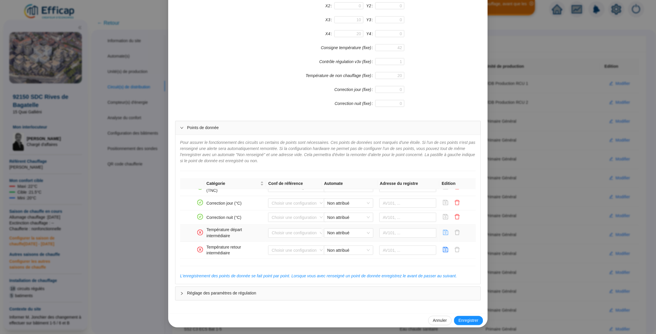
click at [447, 235] on icon "save" at bounding box center [445, 232] width 5 height 5
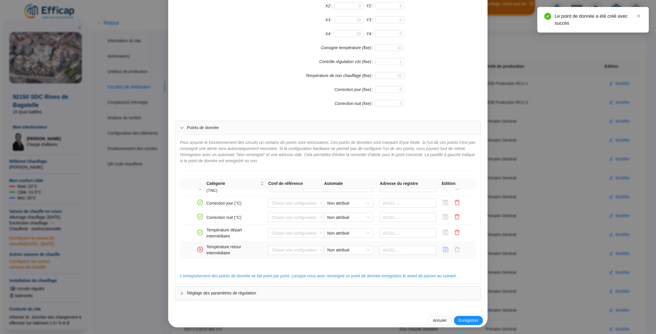
click at [447, 249] on icon "save" at bounding box center [446, 250] width 6 height 6
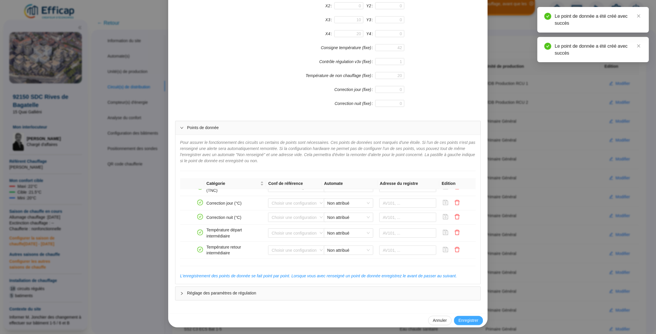
click at [475, 324] on button "Enregistrer" at bounding box center [468, 320] width 29 height 9
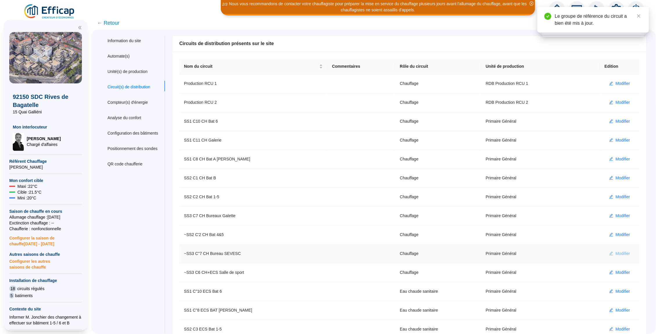
click at [621, 255] on span "Modifier" at bounding box center [623, 253] width 15 height 6
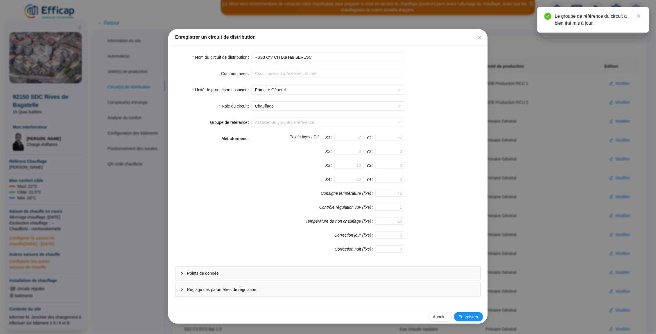
click at [418, 272] on span "Points de donnée" at bounding box center [331, 273] width 289 height 6
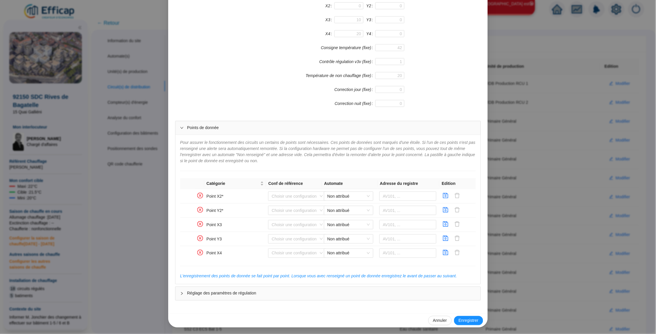
click at [527, 197] on div "Enregistrer un circuit de distribution Nom du circuit de distribution ~SS3 C''7…" at bounding box center [328, 167] width 656 height 334
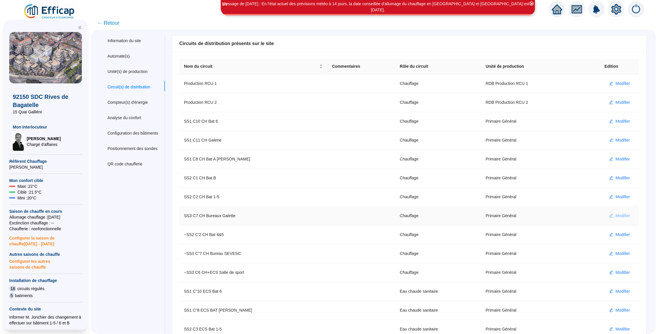
click at [616, 214] on span "Modifier" at bounding box center [623, 216] width 15 height 6
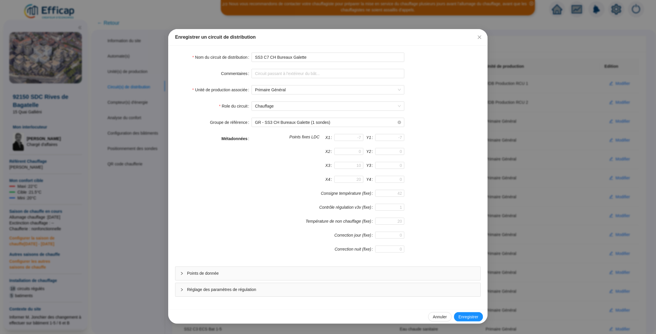
click at [432, 272] on span "Points de donnée" at bounding box center [331, 273] width 289 height 6
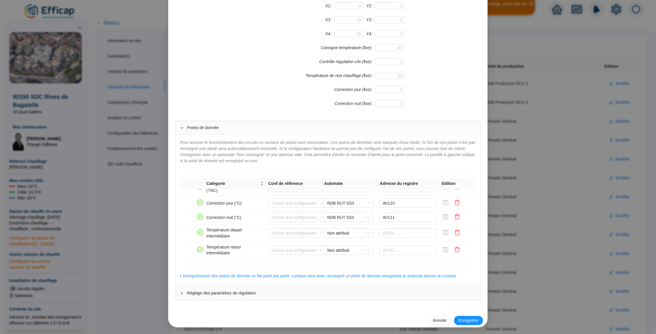
click at [563, 232] on div "Enregistrer un circuit de distribution Nom du circuit de distribution SS3 C7 CH…" at bounding box center [328, 167] width 656 height 334
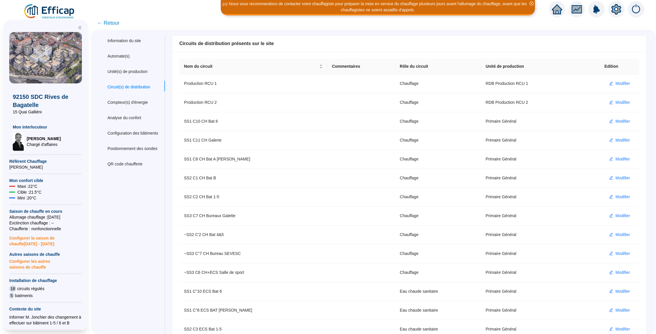
scroll to position [0, 0]
click at [116, 22] on span "← Retour" at bounding box center [108, 23] width 22 height 8
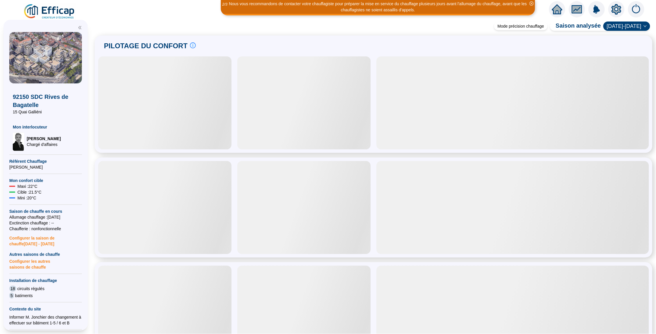
click at [577, 8] on icon "fund" at bounding box center [577, 9] width 9 height 7
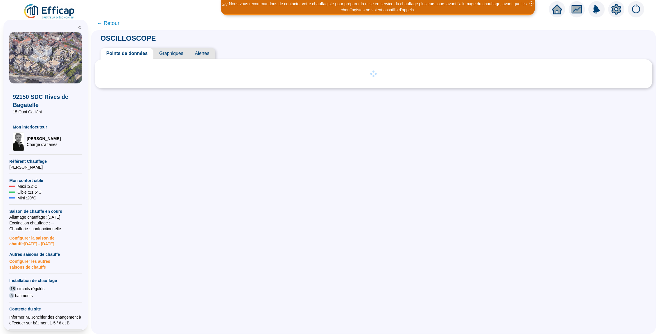
click at [171, 49] on span "Graphiques" at bounding box center [171, 54] width 36 height 12
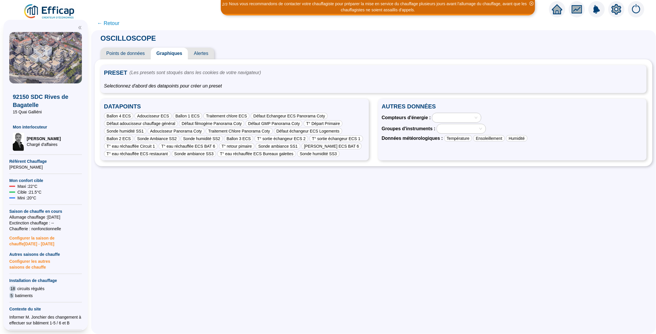
click at [103, 19] on span "← Retour" at bounding box center [108, 23] width 22 height 8
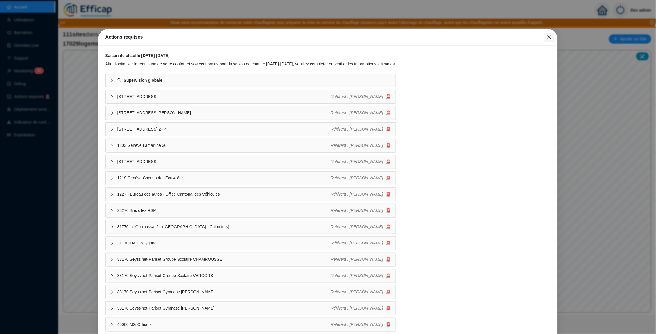
click at [546, 36] on span "Fermer" at bounding box center [549, 37] width 9 height 5
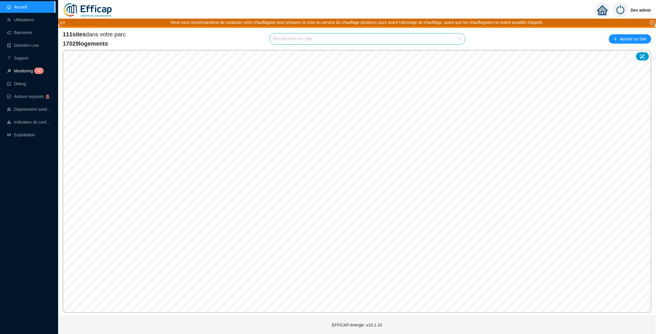
click at [30, 71] on link "Monitoring 3 0" at bounding box center [24, 71] width 35 height 5
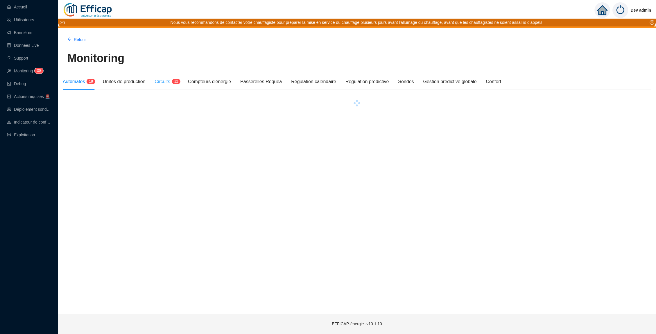
click at [169, 75] on div "Circuits 1 2" at bounding box center [167, 81] width 24 height 16
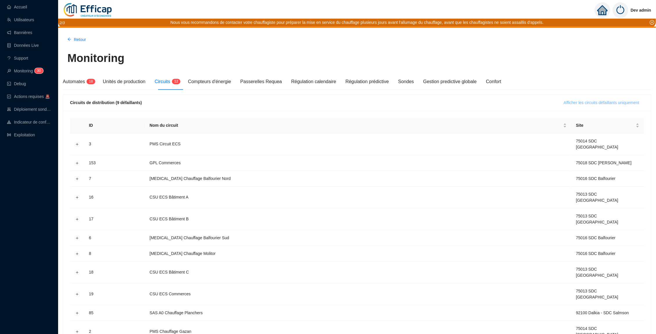
click at [605, 103] on span "Afficher les circuits défaillants uniquement" at bounding box center [602, 103] width 76 height 6
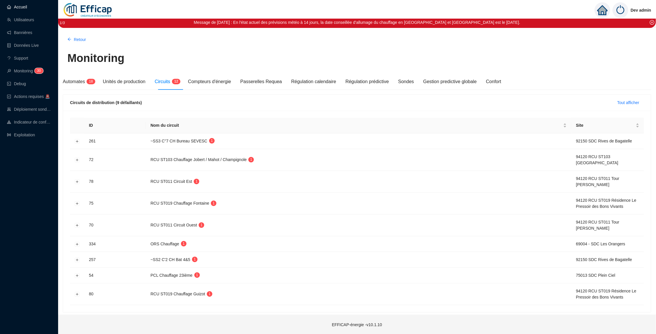
click at [27, 7] on link "Accueil" at bounding box center [17, 7] width 20 height 5
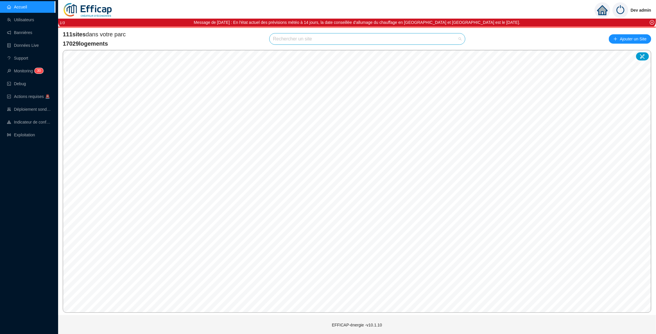
click at [363, 40] on input "search" at bounding box center [364, 38] width 183 height 11
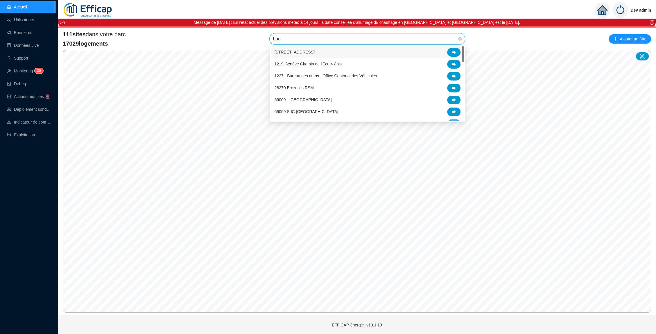
type input "baga"
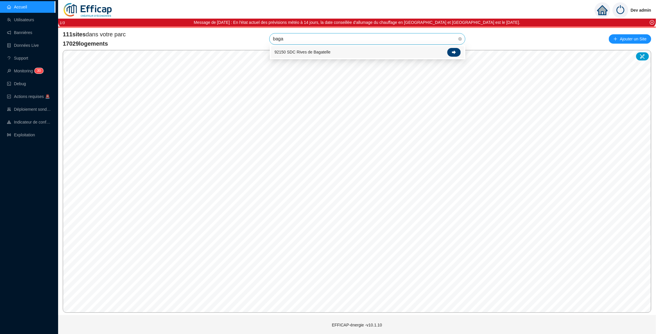
click at [456, 51] on icon at bounding box center [454, 52] width 4 height 4
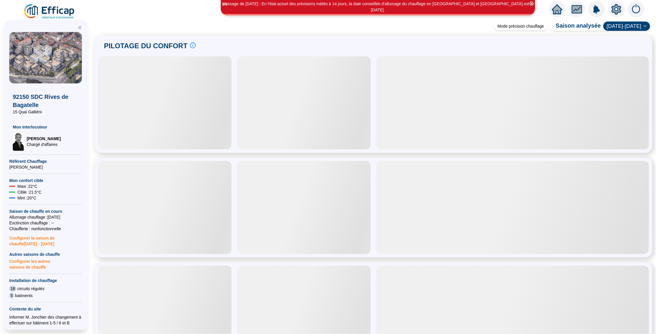
click at [614, 11] on icon "setting" at bounding box center [617, 8] width 10 height 9
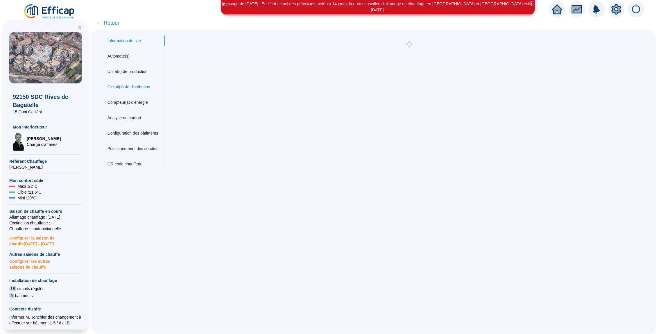
click at [137, 85] on div "Circuit(s) de distribution" at bounding box center [128, 87] width 43 height 6
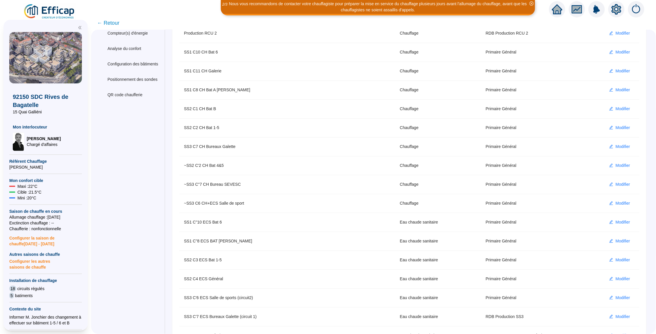
scroll to position [71, 0]
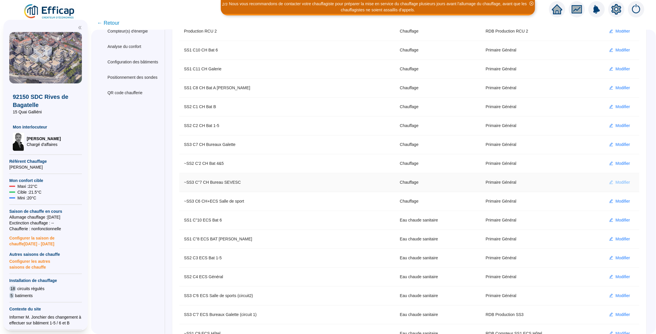
click at [623, 182] on span "Modifier" at bounding box center [623, 182] width 15 height 6
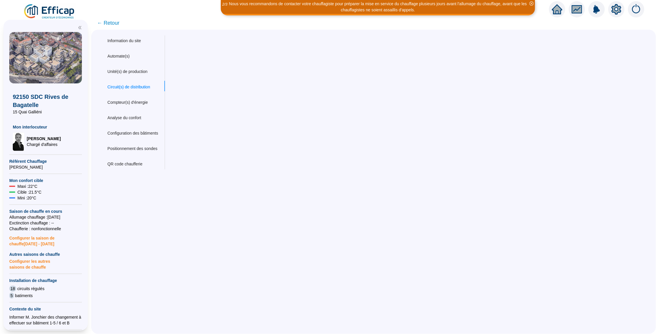
scroll to position [0, 0]
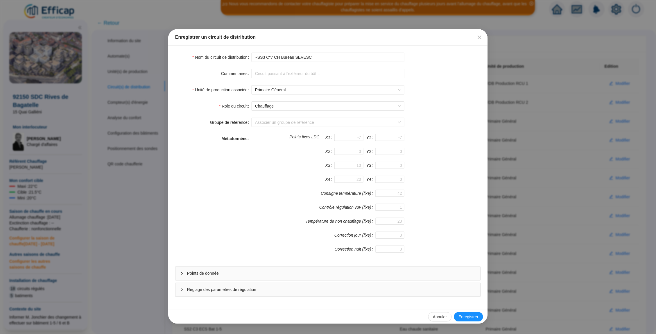
click at [355, 269] on div "Points de donnée" at bounding box center [327, 273] width 305 height 13
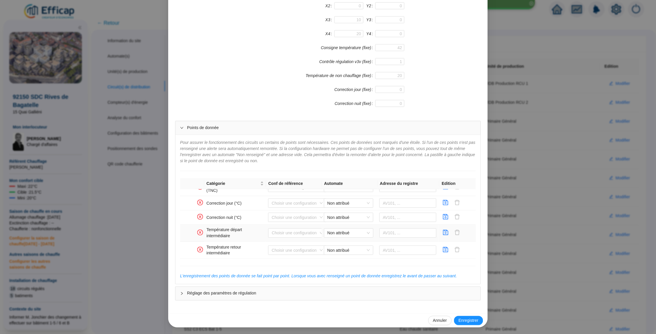
scroll to position [390, 0]
click at [444, 234] on icon "save" at bounding box center [446, 233] width 6 height 6
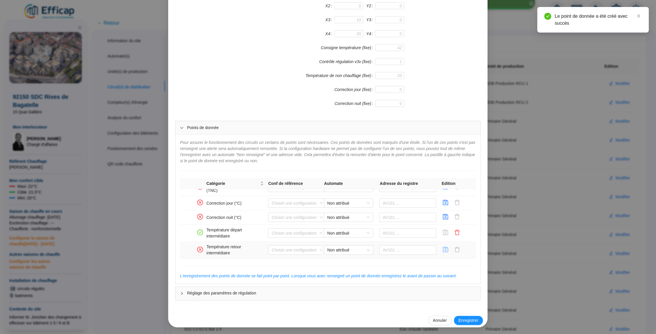
click at [444, 248] on icon "save" at bounding box center [445, 249] width 5 height 5
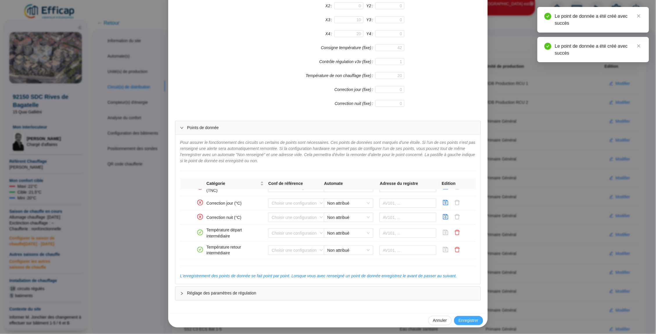
click at [462, 318] on span "Enregistrer" at bounding box center [469, 321] width 20 height 6
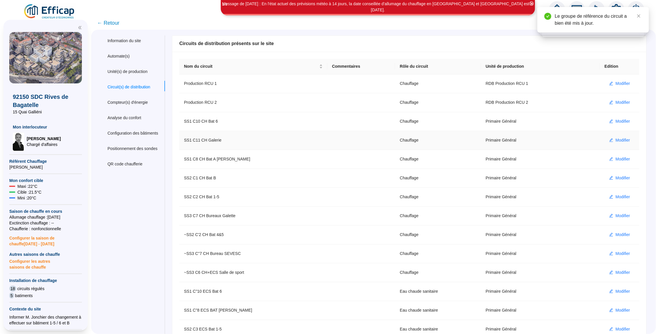
scroll to position [0, 0]
click at [104, 21] on span "← Retour" at bounding box center [108, 23] width 22 height 8
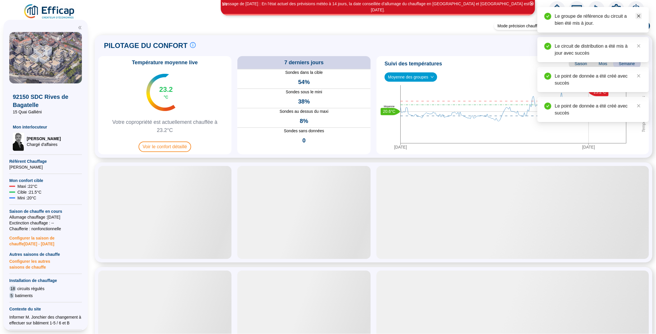
click at [641, 15] on icon "close" at bounding box center [639, 16] width 4 height 4
click at [375, 108] on div "Température moyenne live 23.2 °C Votre copropriété est actuellement chauffée à …" at bounding box center [373, 105] width 551 height 98
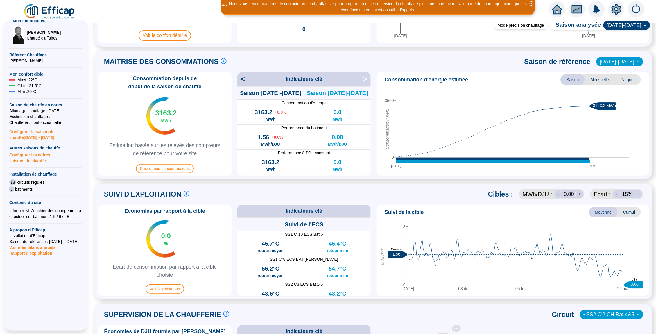
scroll to position [111, 0]
